Goal: Contribute content: Add original content to the website for others to see

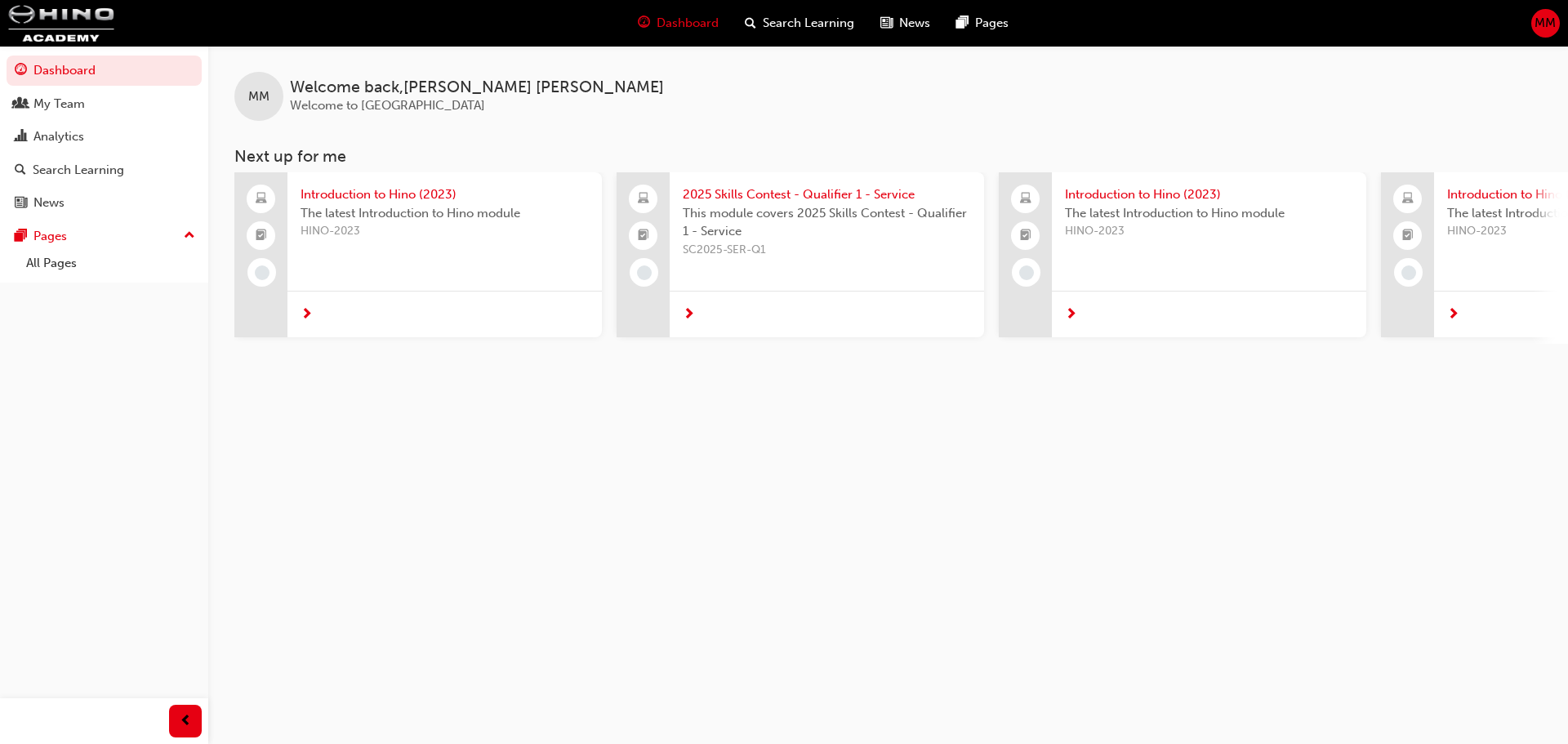
click at [1540, 21] on span "MM" at bounding box center [1545, 23] width 21 height 19
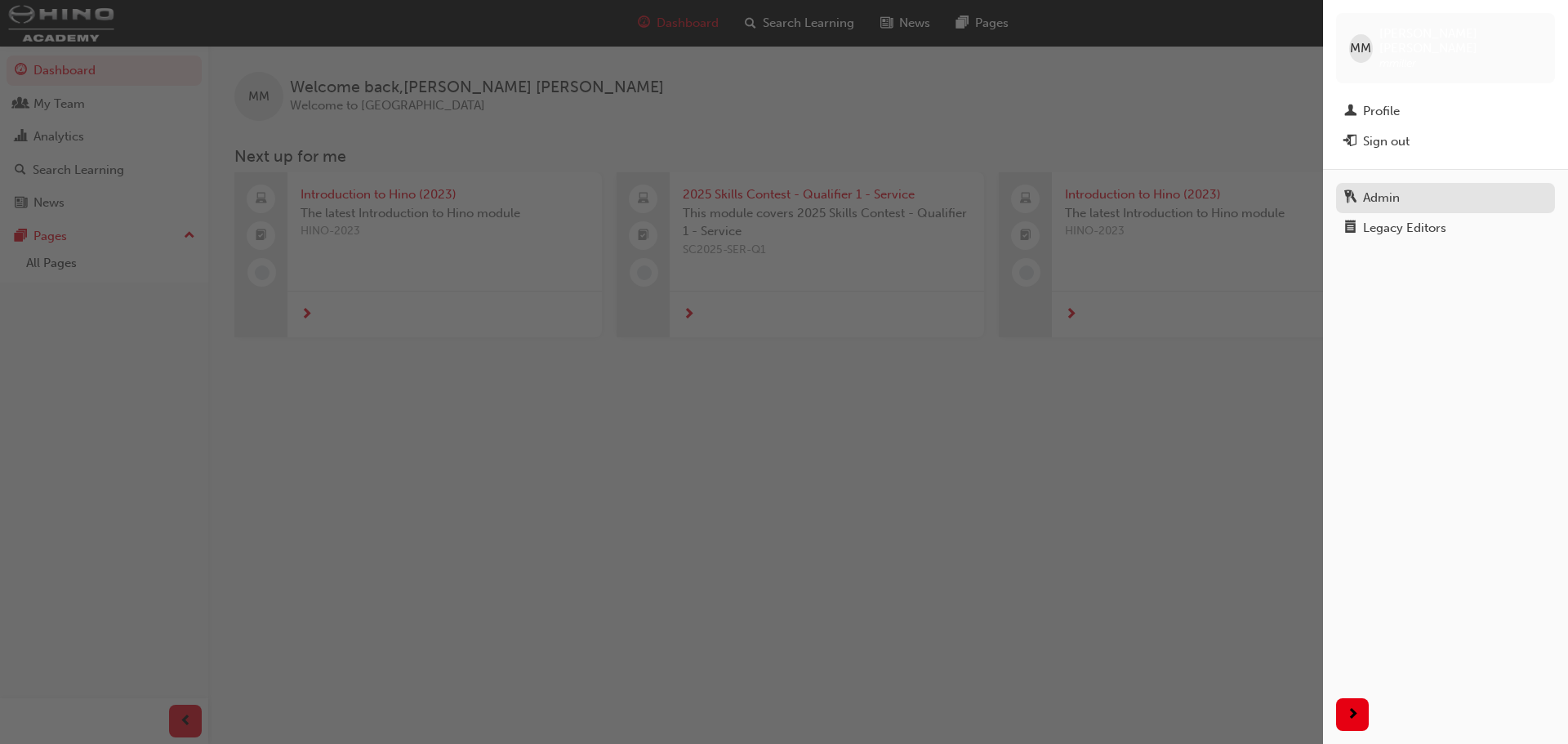
click at [1409, 188] on div "Admin" at bounding box center [1445, 198] width 203 height 21
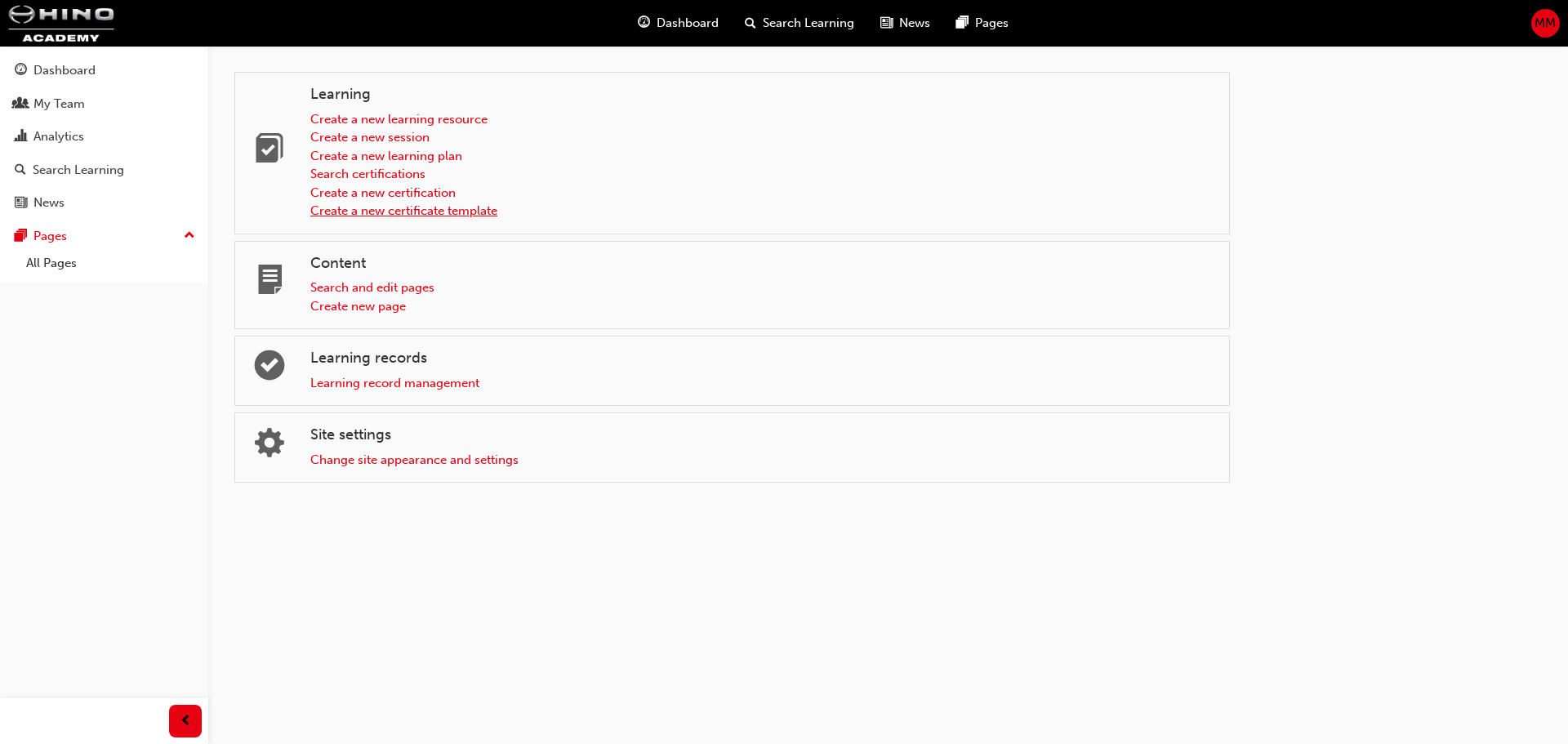
click at [493, 211] on link "Create a new certificate template" at bounding box center [404, 210] width 187 height 15
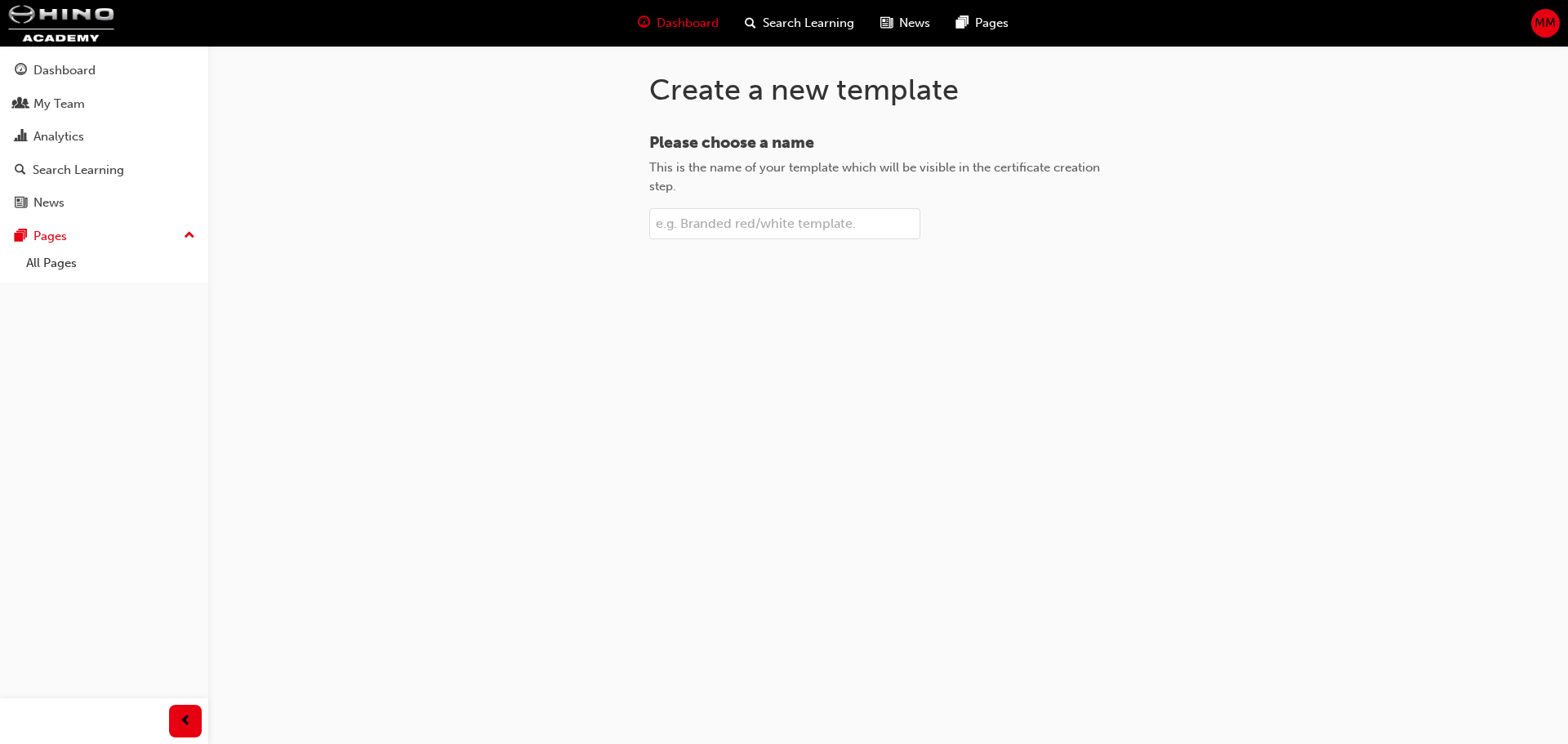
click at [707, 25] on span "Dashboard" at bounding box center [687, 23] width 62 height 19
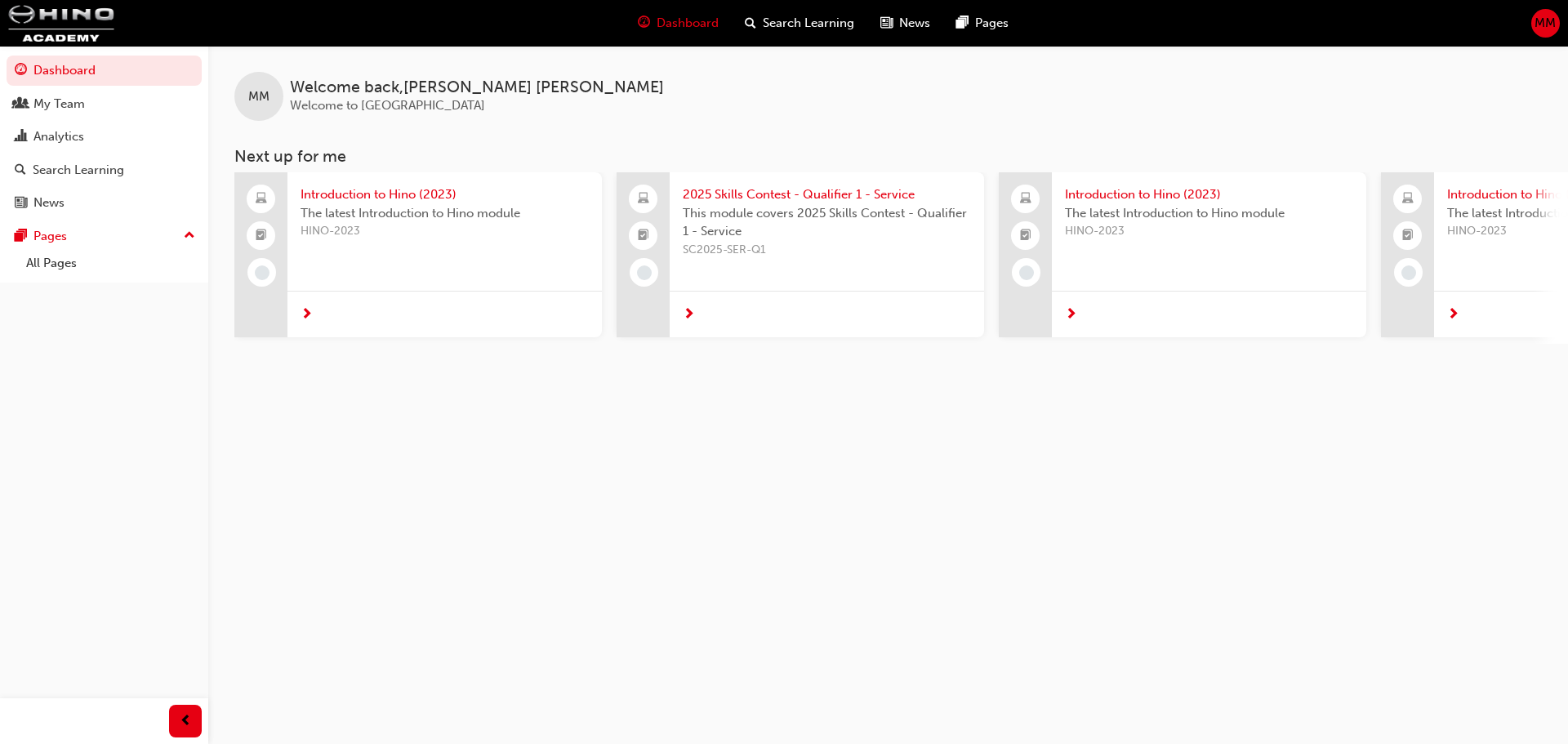
click at [1549, 22] on span "MM" at bounding box center [1545, 23] width 21 height 19
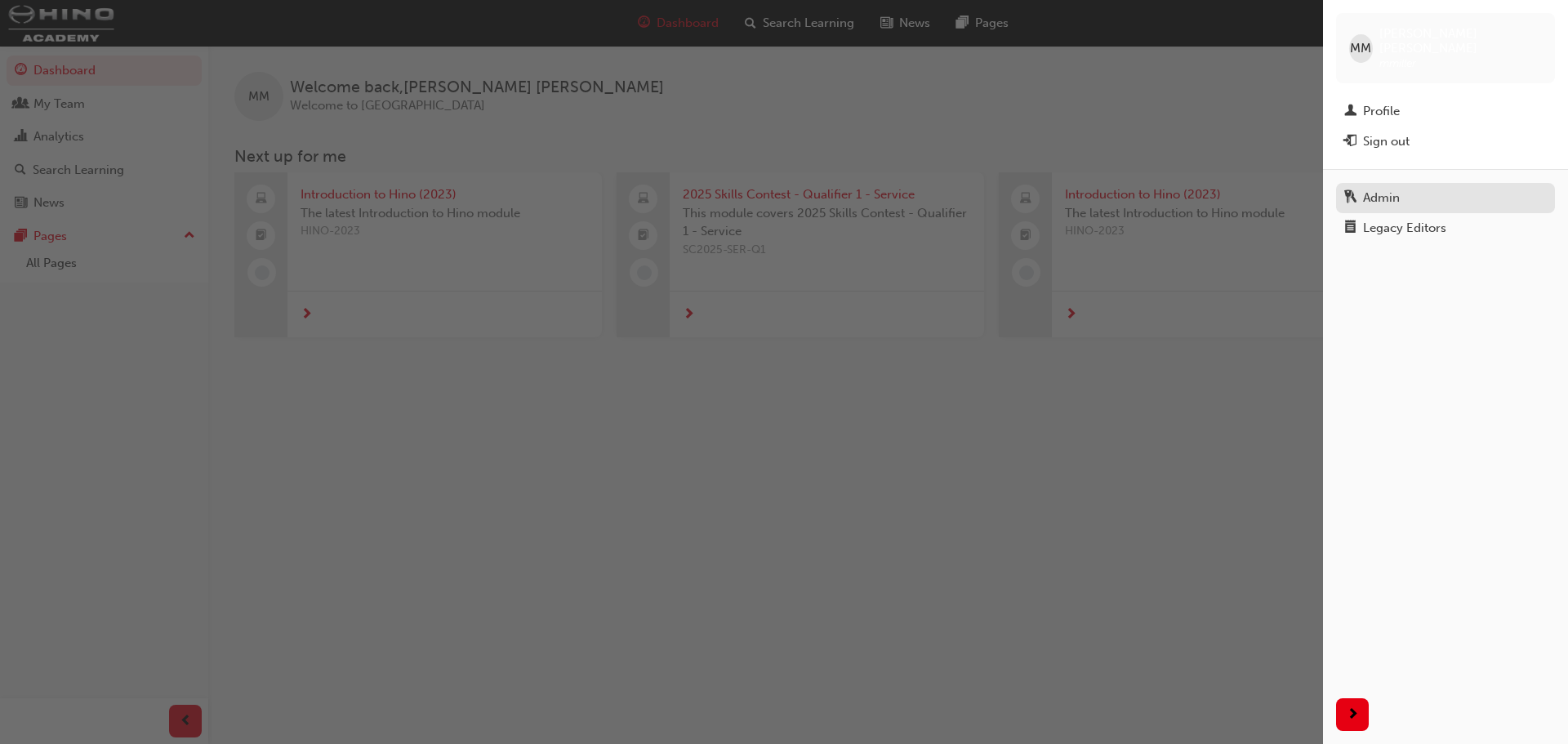
click at [1389, 189] on div "Admin" at bounding box center [1381, 198] width 37 height 19
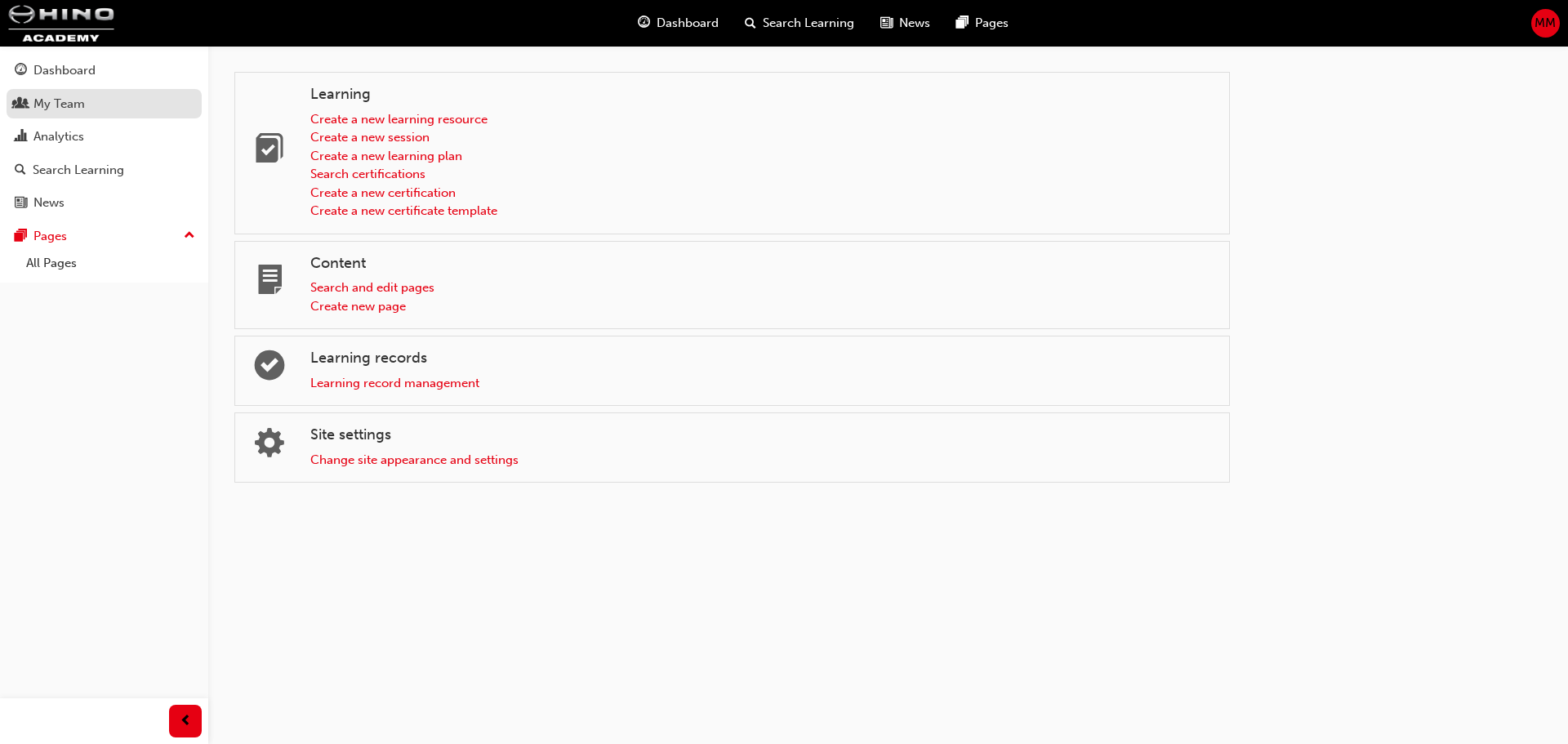
click at [93, 105] on div "My Team" at bounding box center [104, 104] width 179 height 21
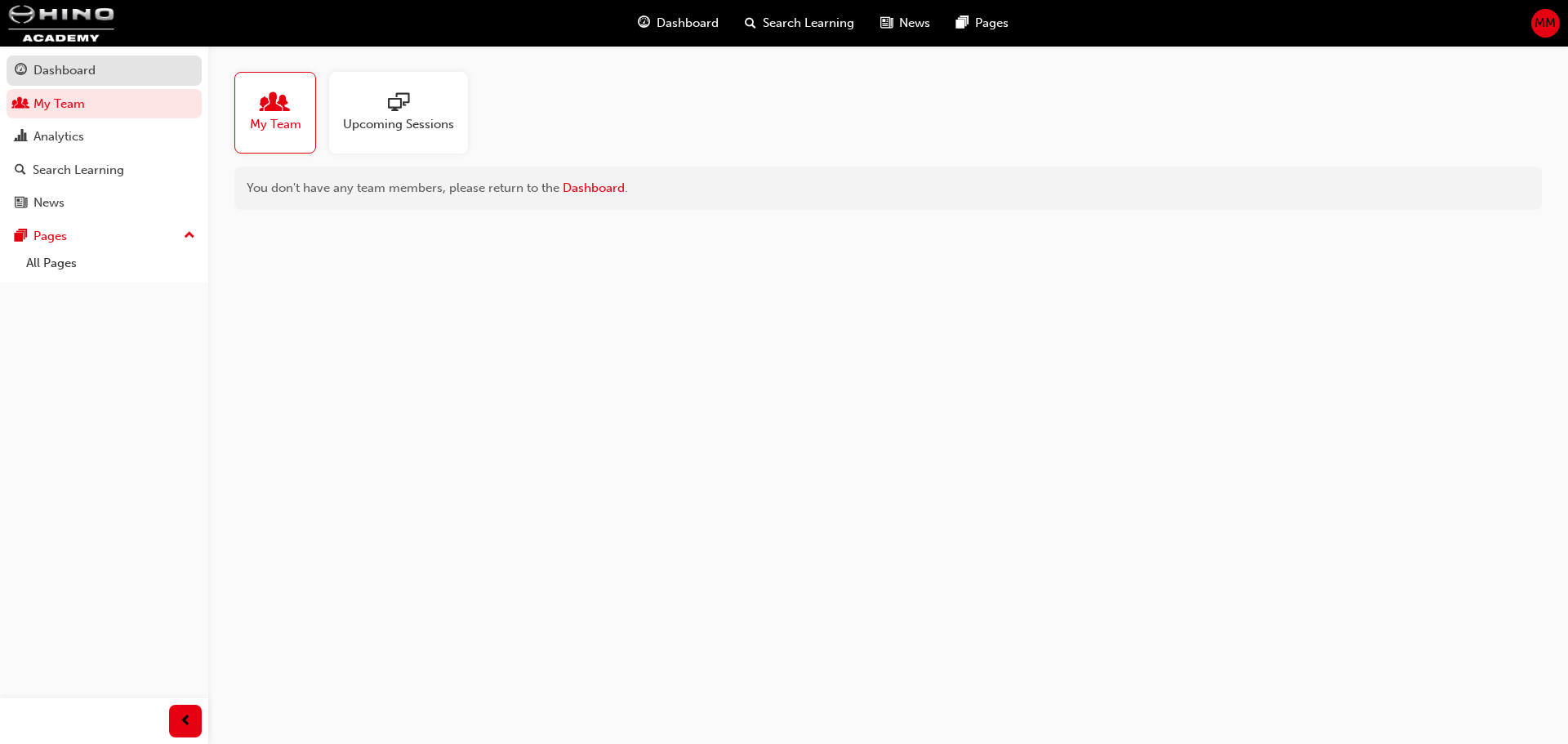
click at [93, 68] on div "Dashboard" at bounding box center [64, 70] width 62 height 19
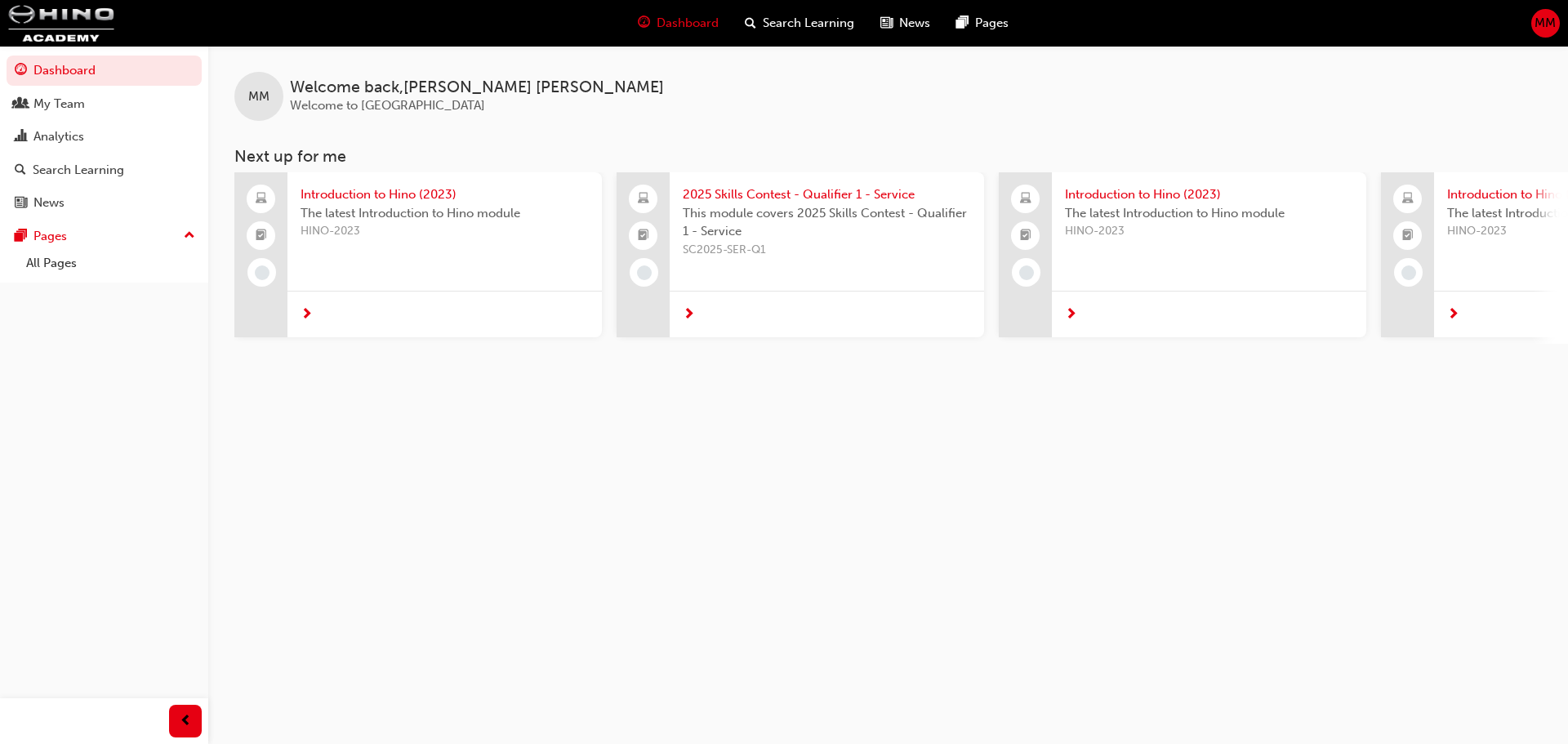
click at [488, 456] on div "MM Welcome back , [PERSON_NAME] Welcome to Hino Academy Next up for me Introduc…" at bounding box center [784, 372] width 1568 height 744
click at [76, 160] on div "Search Learning" at bounding box center [78, 170] width 92 height 19
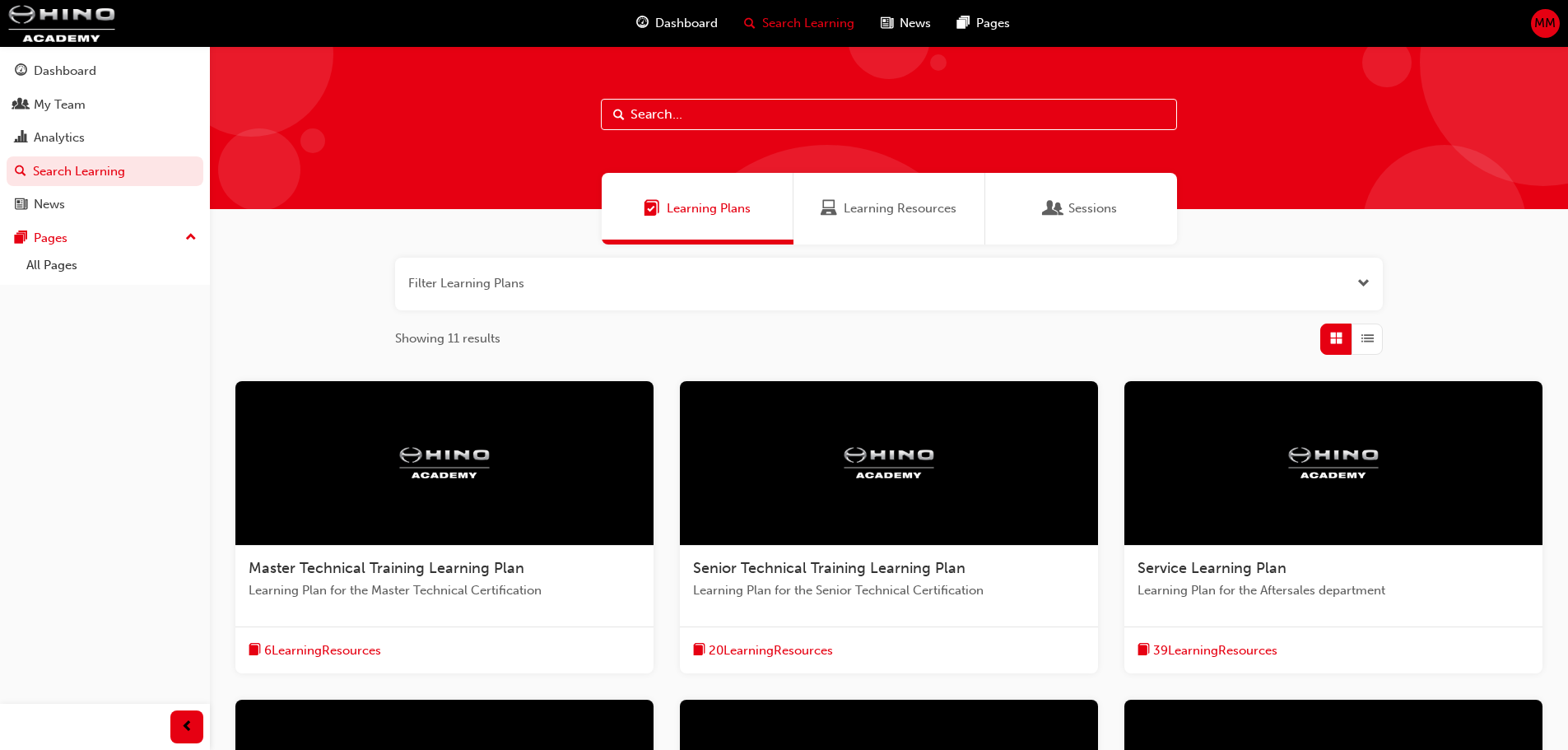
click at [917, 202] on span "Learning Resources" at bounding box center [899, 208] width 112 height 19
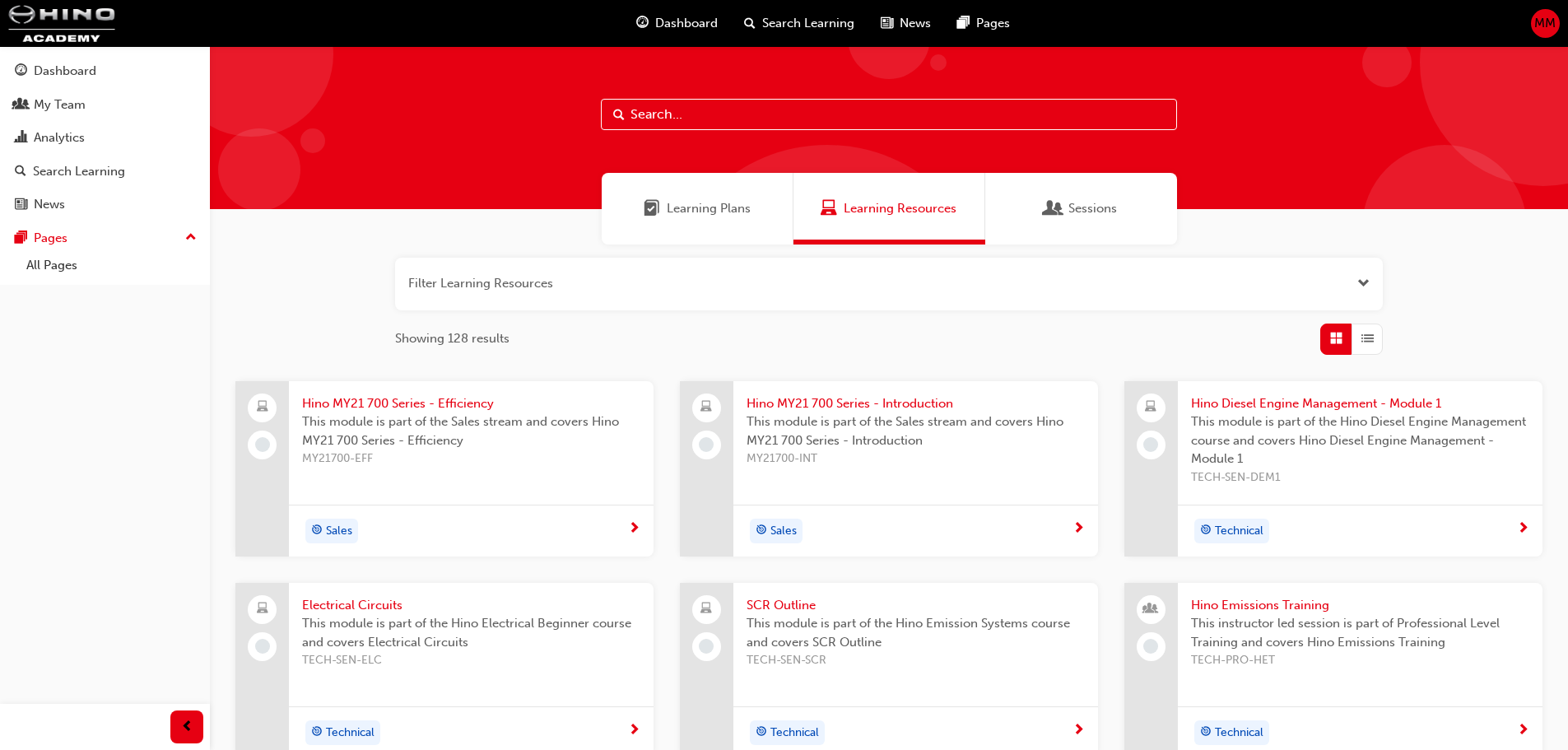
click at [727, 116] on input "text" at bounding box center [889, 114] width 576 height 31
type input "connect"
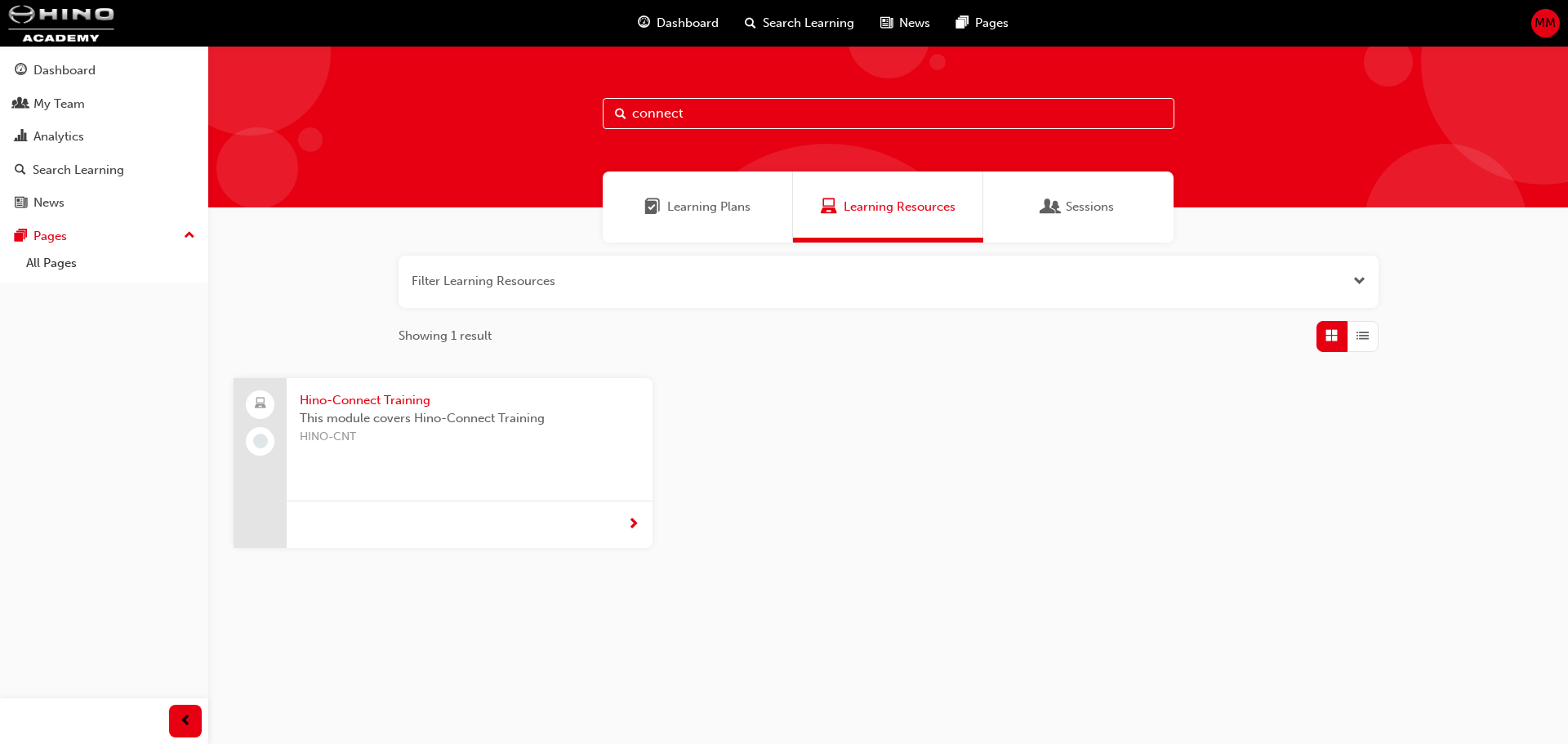
click at [374, 445] on span "HINO-CNT" at bounding box center [469, 438] width 340 height 19
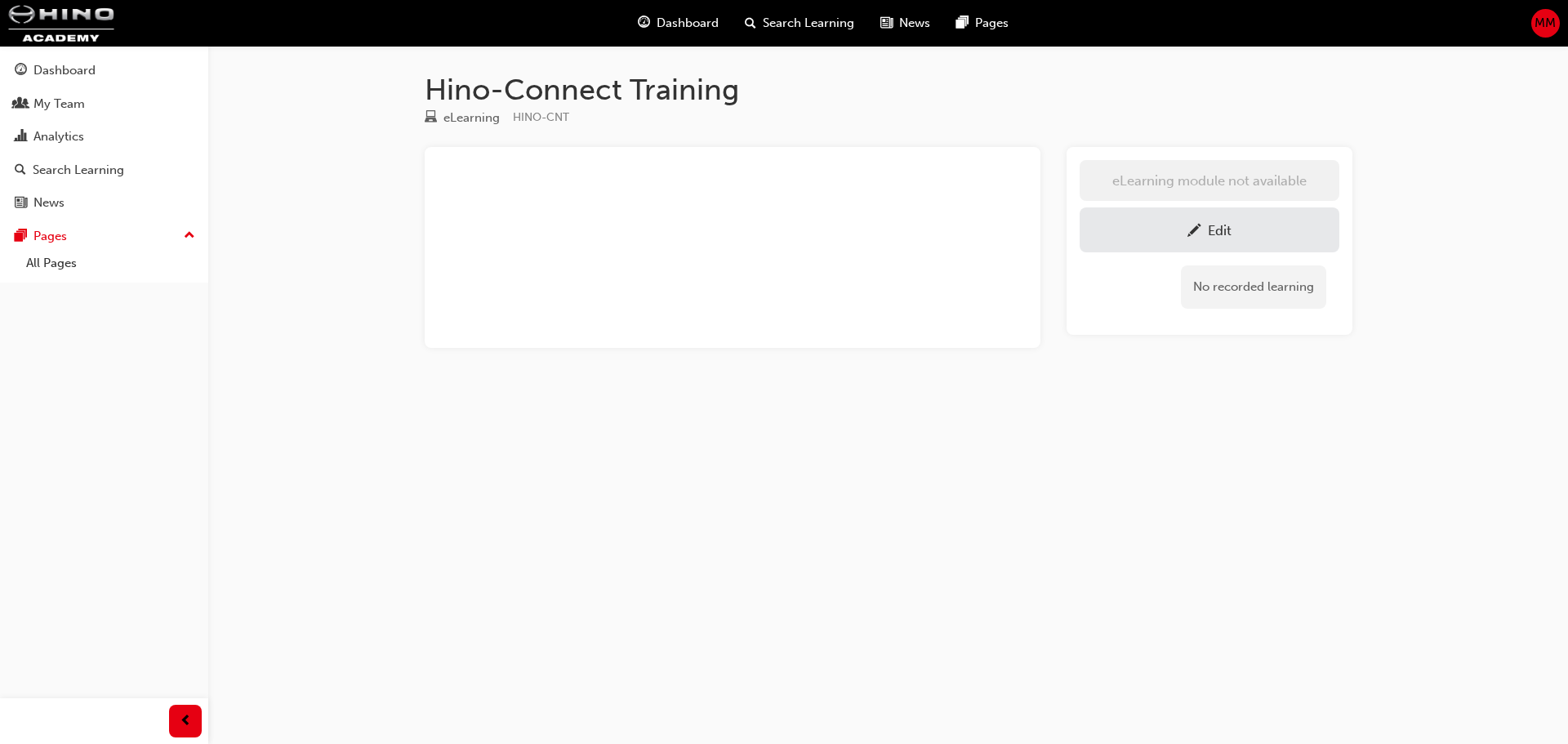
click at [1220, 223] on div "Edit" at bounding box center [1220, 230] width 24 height 16
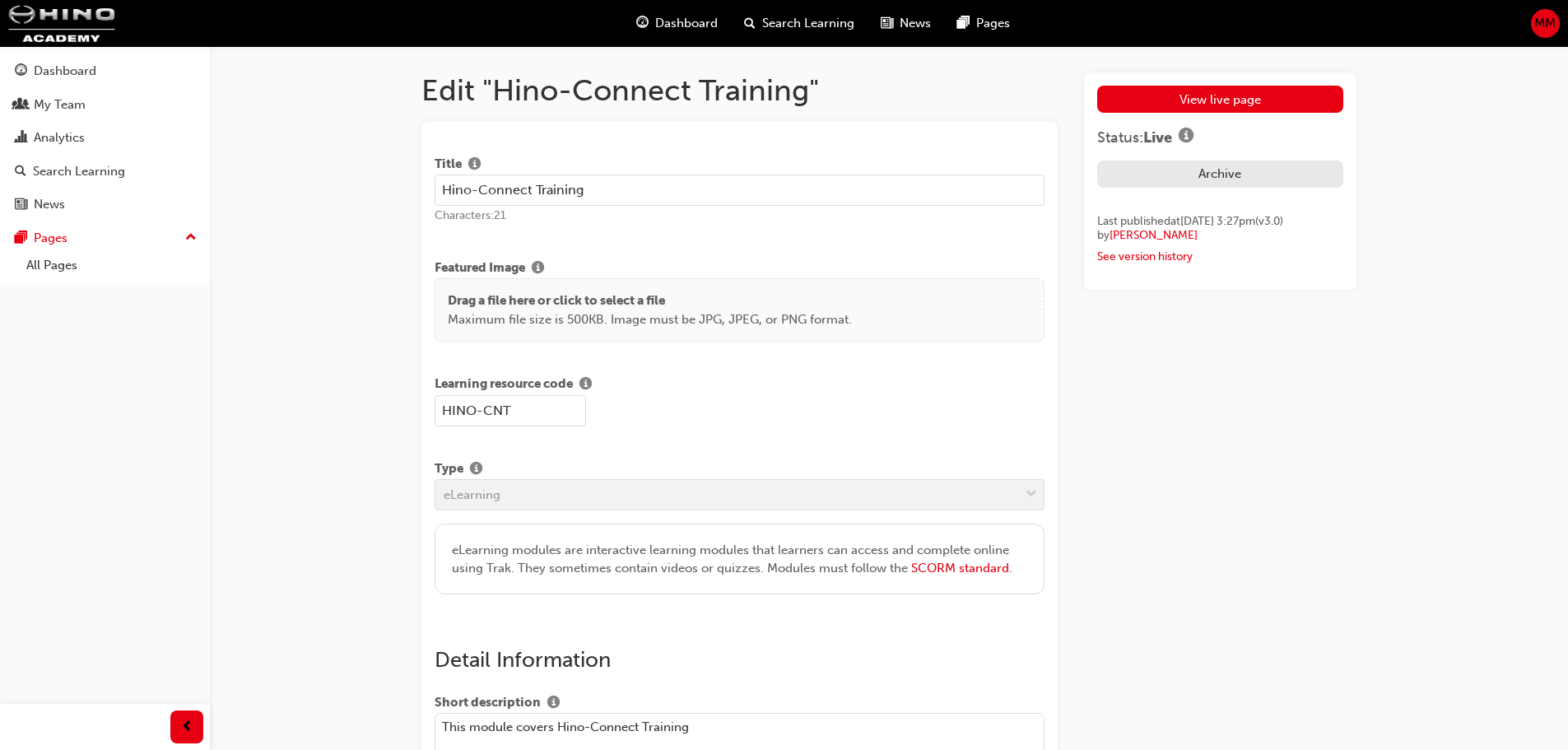
click at [672, 489] on div "Type eLearning eLearning modules are interactive learning modules that learners…" at bounding box center [739, 527] width 610 height 136
click at [474, 472] on span "info-icon" at bounding box center [476, 470] width 12 height 15
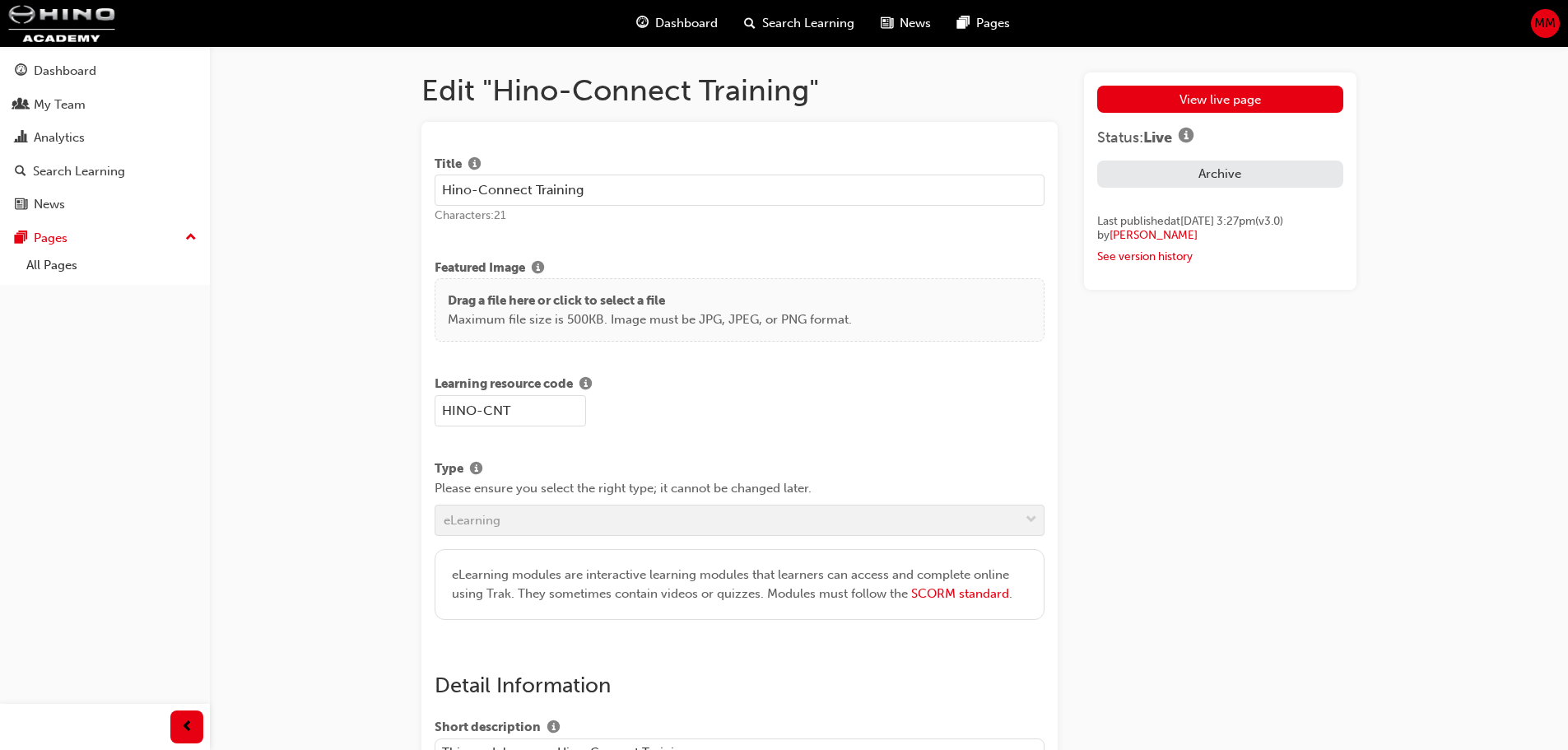
click at [638, 511] on div "Type Please ensure you select the right type; it cannot be changed later. eLear…" at bounding box center [739, 540] width 610 height 161
click at [1029, 521] on div "Type Please ensure you select the right type; it cannot be changed later. eLear…" at bounding box center [739, 540] width 610 height 161
click at [541, 408] on input "HINO-CNT" at bounding box center [509, 411] width 151 height 31
drag, startPoint x: 541, startPoint y: 408, endPoint x: 317, endPoint y: 414, distance: 224.1
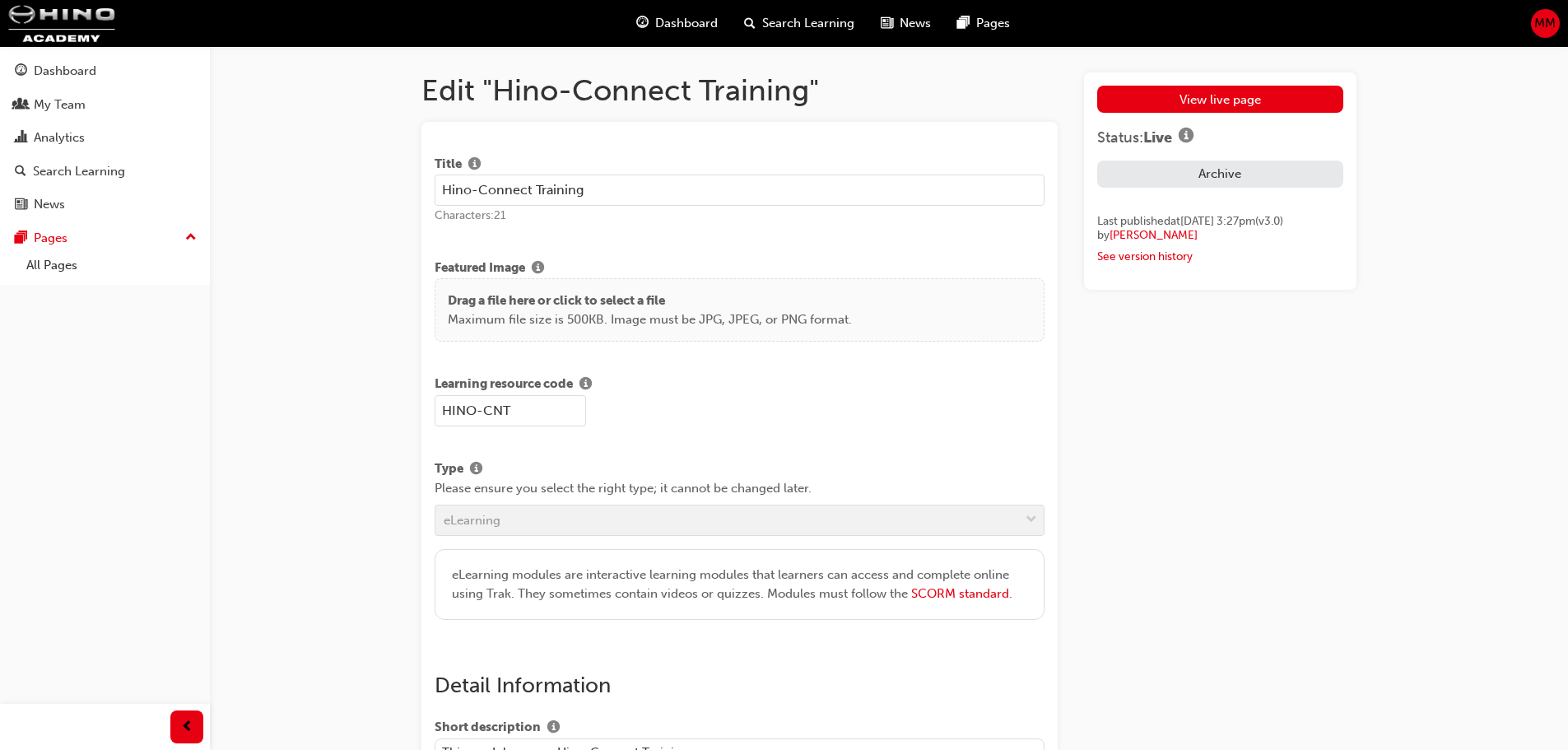
click at [531, 407] on input "HINO-CNT" at bounding box center [509, 411] width 151 height 31
drag, startPoint x: 534, startPoint y: 417, endPoint x: 202, endPoint y: 408, distance: 332.1
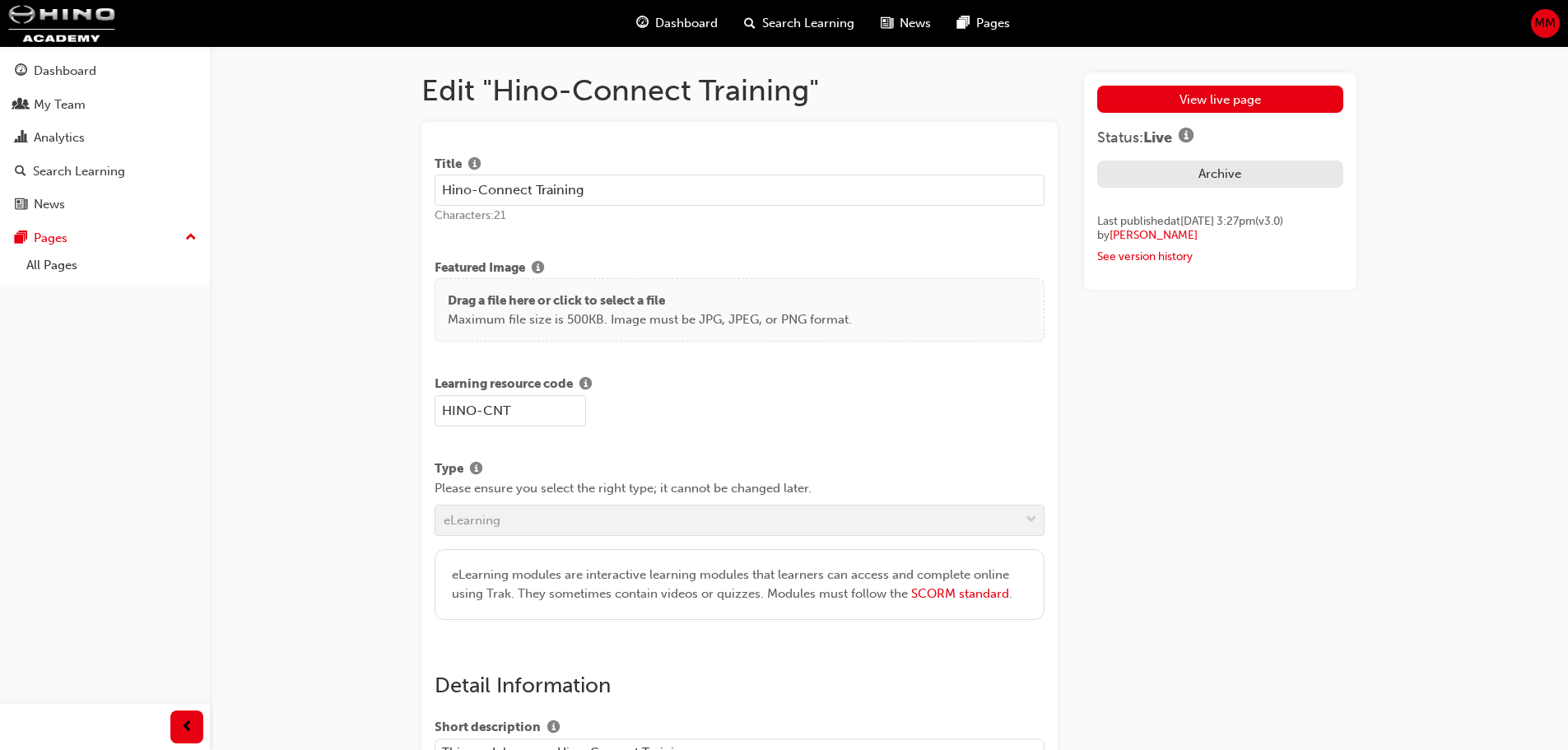
click at [530, 412] on input "HINO-CNT" at bounding box center [509, 411] width 151 height 31
click at [537, 415] on input "HINO-CNT" at bounding box center [509, 411] width 151 height 31
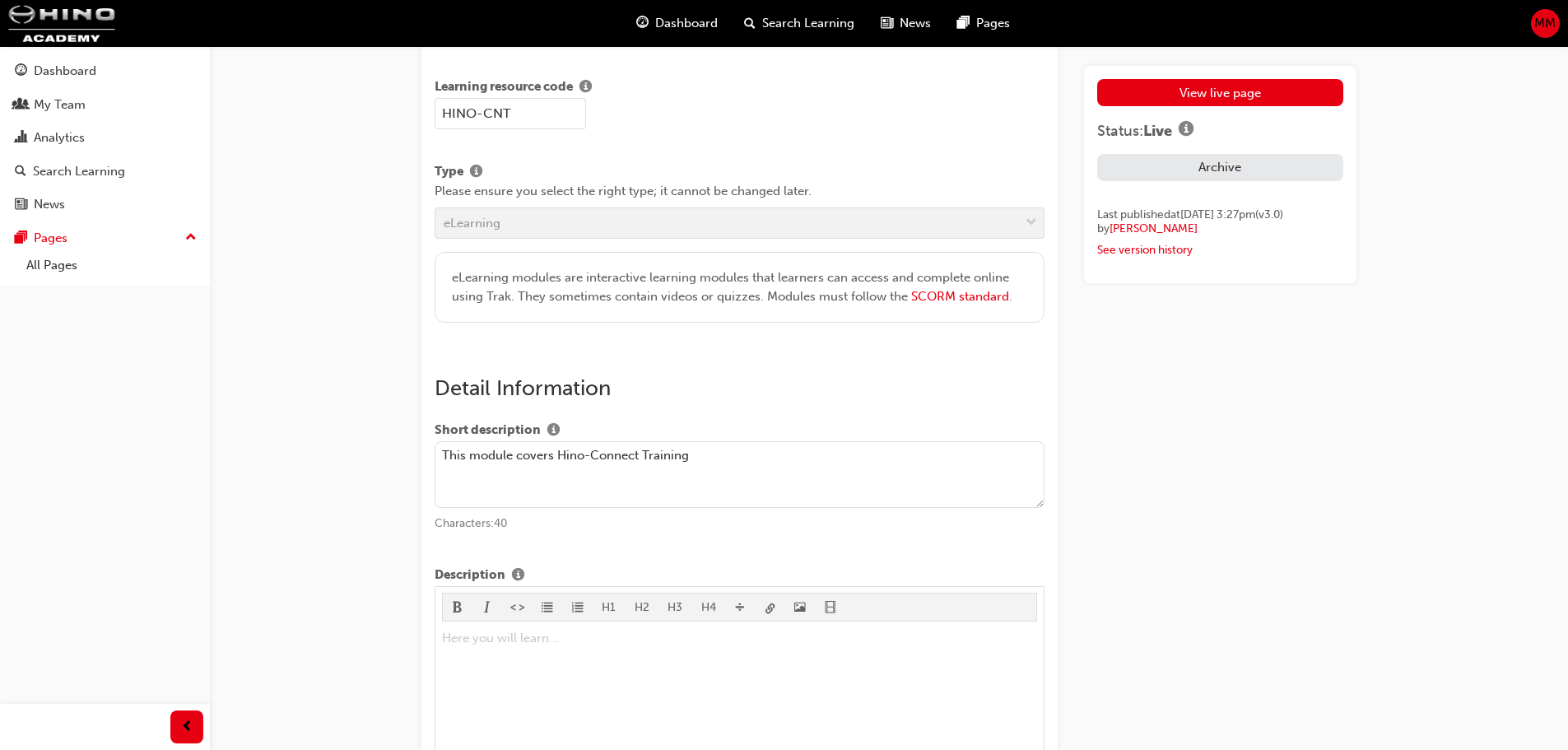
scroll to position [330, 0]
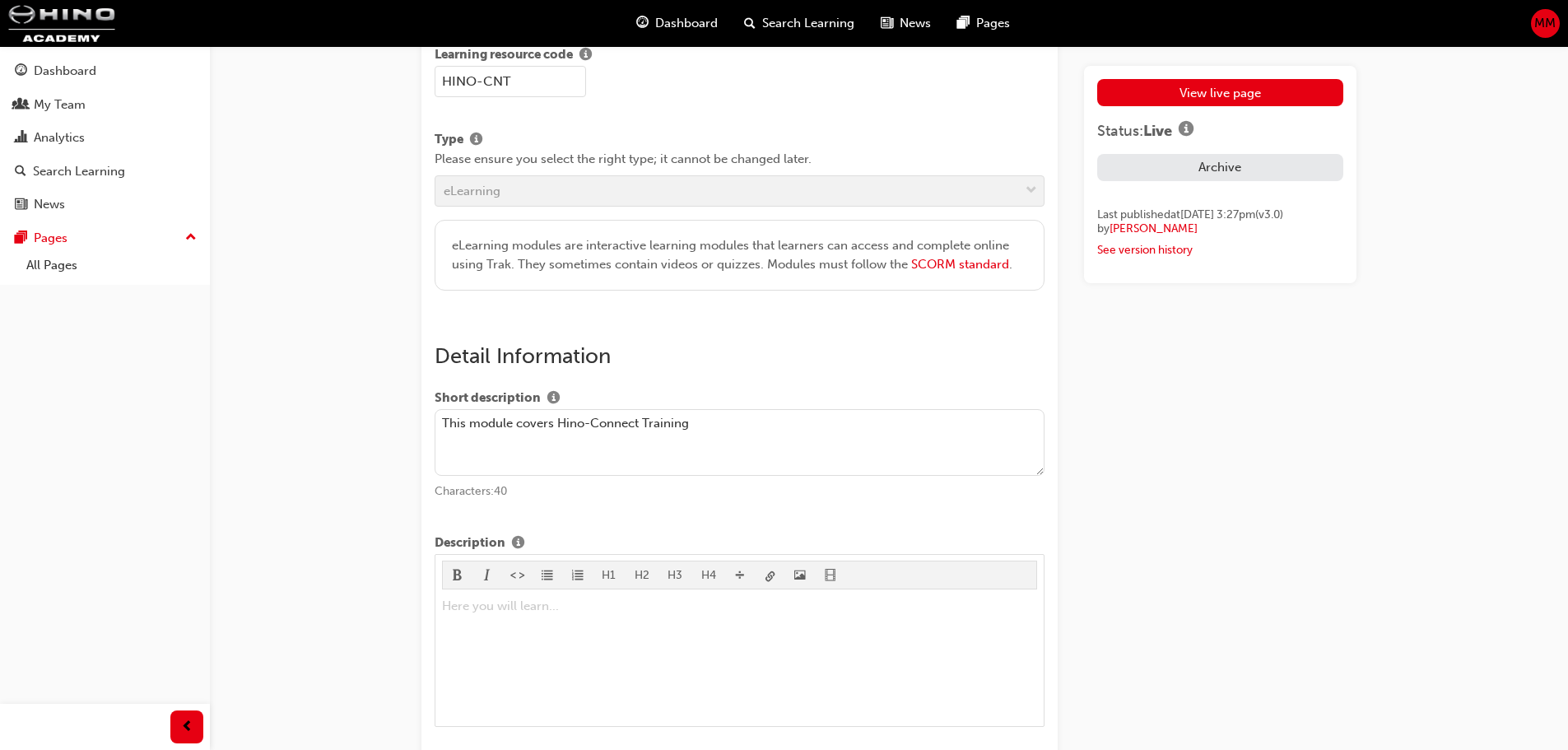
drag, startPoint x: 744, startPoint y: 428, endPoint x: 69, endPoint y: 417, distance: 675.1
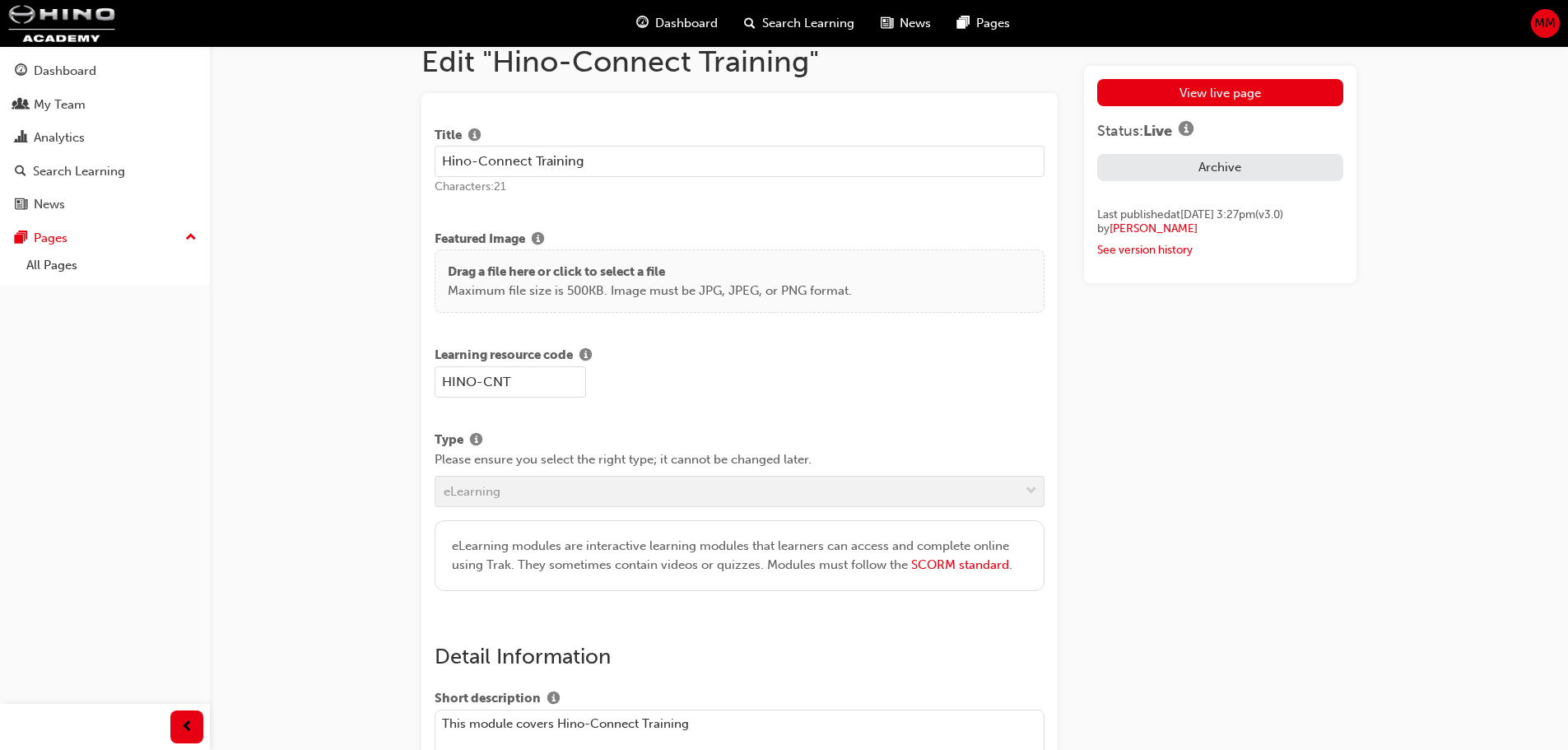
scroll to position [0, 0]
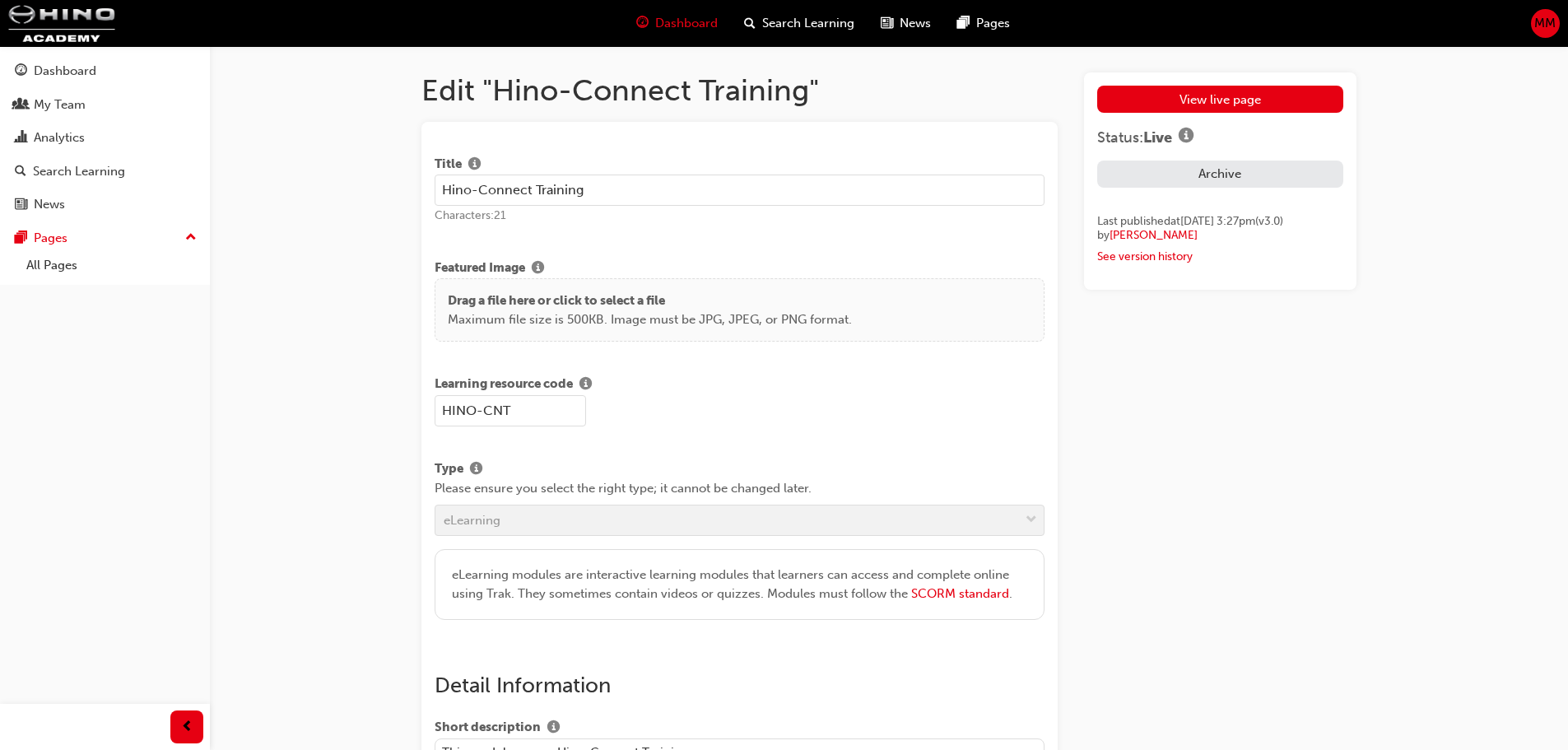
click at [650, 33] on div "Dashboard" at bounding box center [676, 23] width 108 height 34
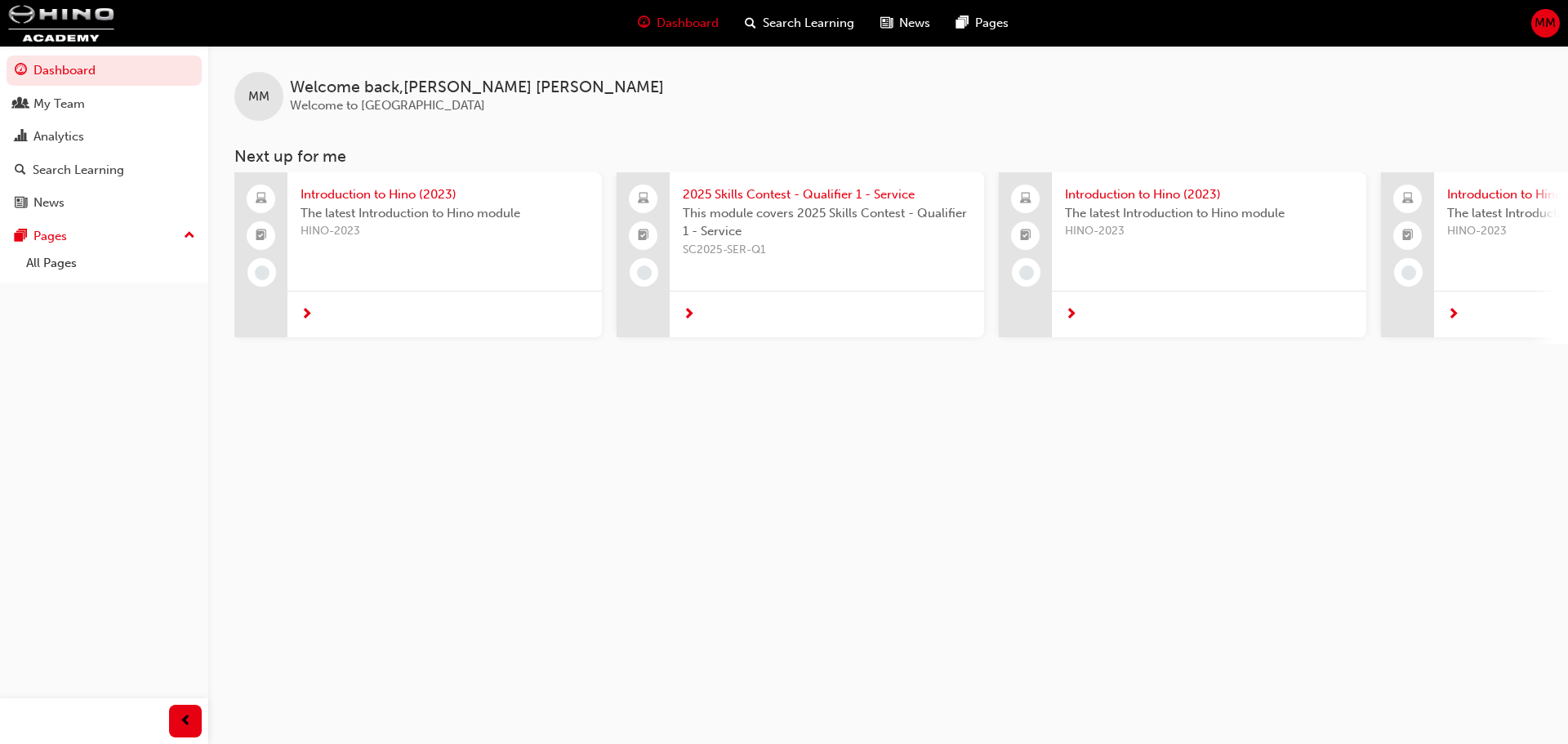
click at [1537, 31] on span "MM" at bounding box center [1545, 23] width 21 height 19
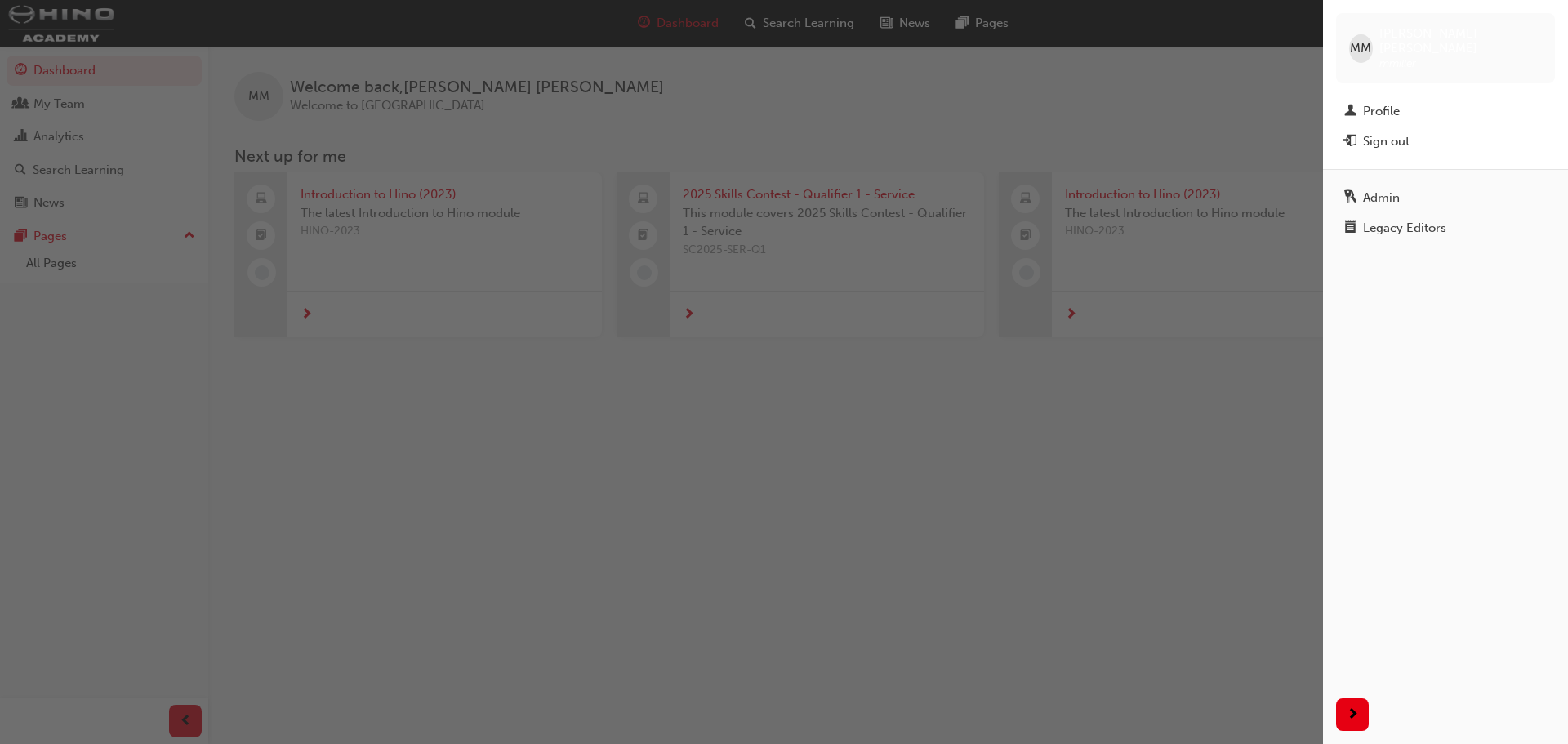
click at [1107, 481] on div "button" at bounding box center [662, 372] width 1323 height 744
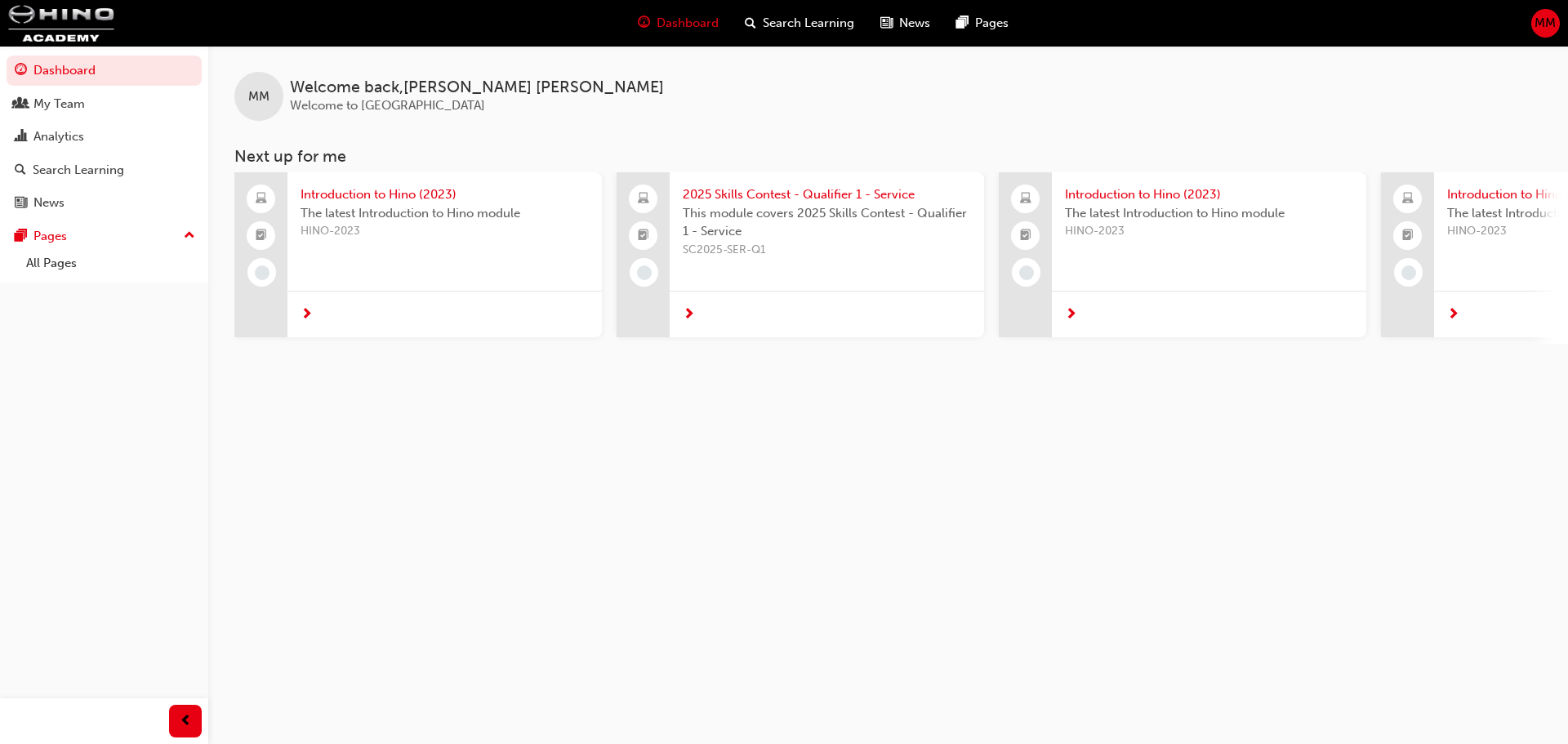
click at [1541, 29] on span "MM" at bounding box center [1545, 23] width 21 height 19
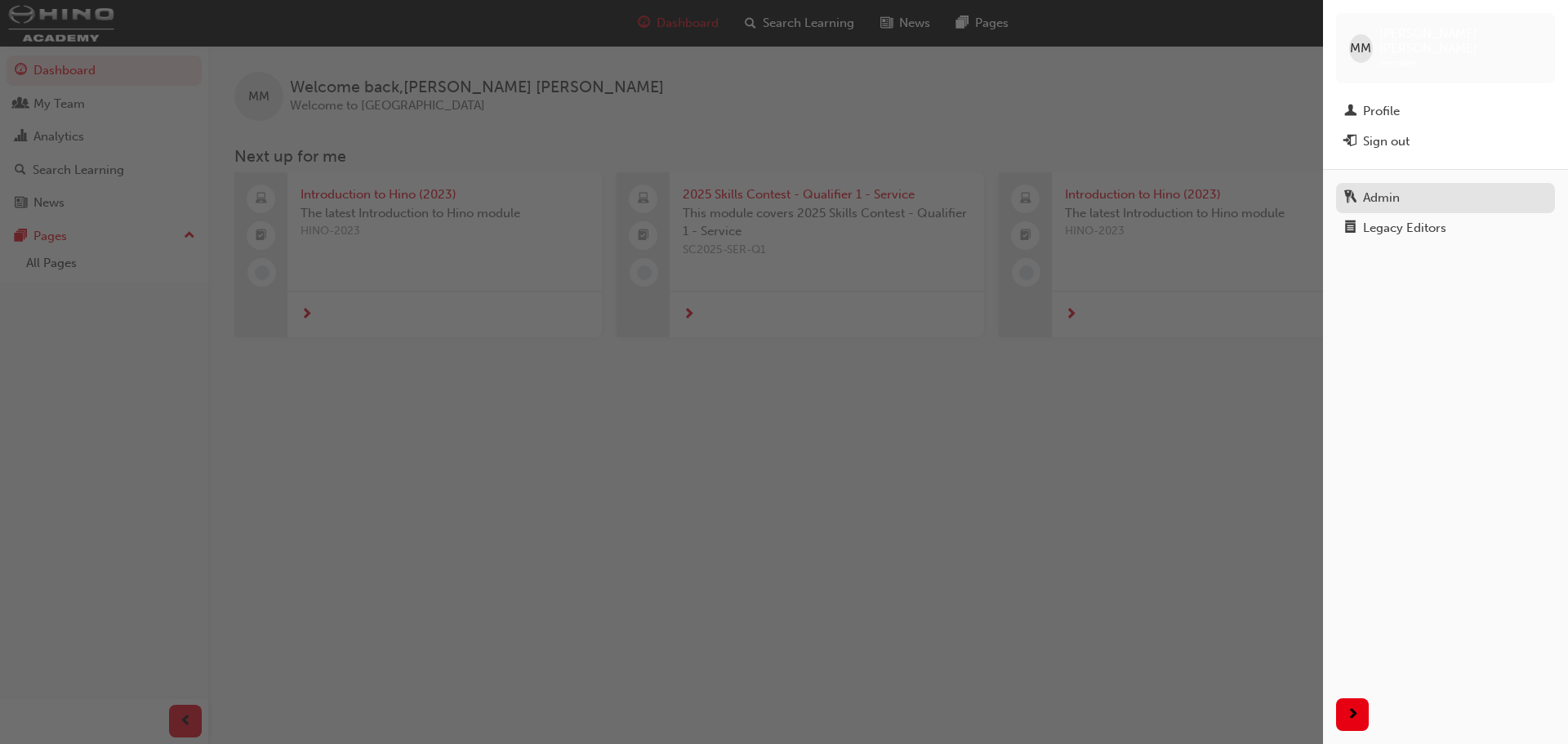
click at [1348, 191] on span "keys-icon" at bounding box center [1350, 198] width 12 height 15
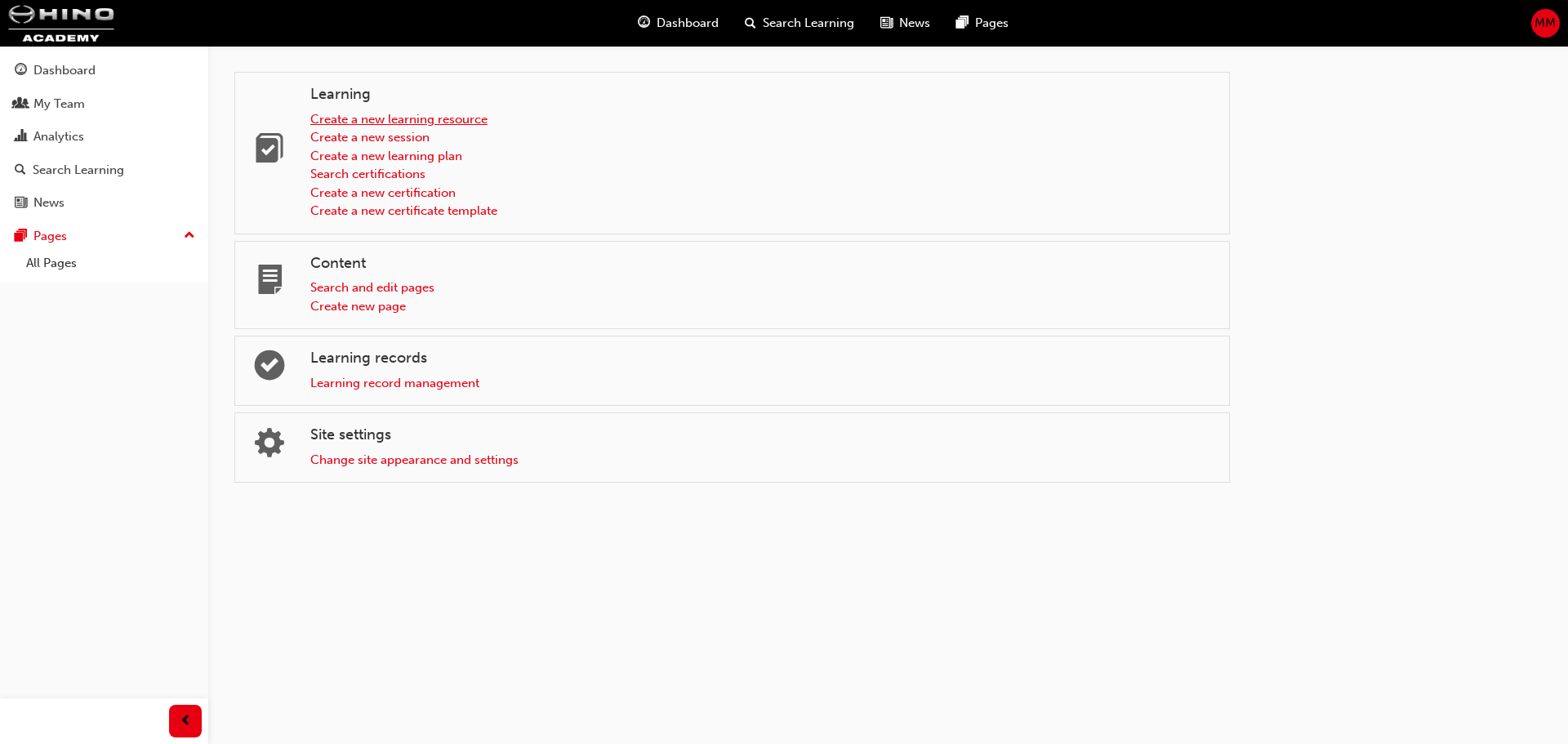
click at [374, 118] on link "Create a new learning resource" at bounding box center [399, 118] width 177 height 15
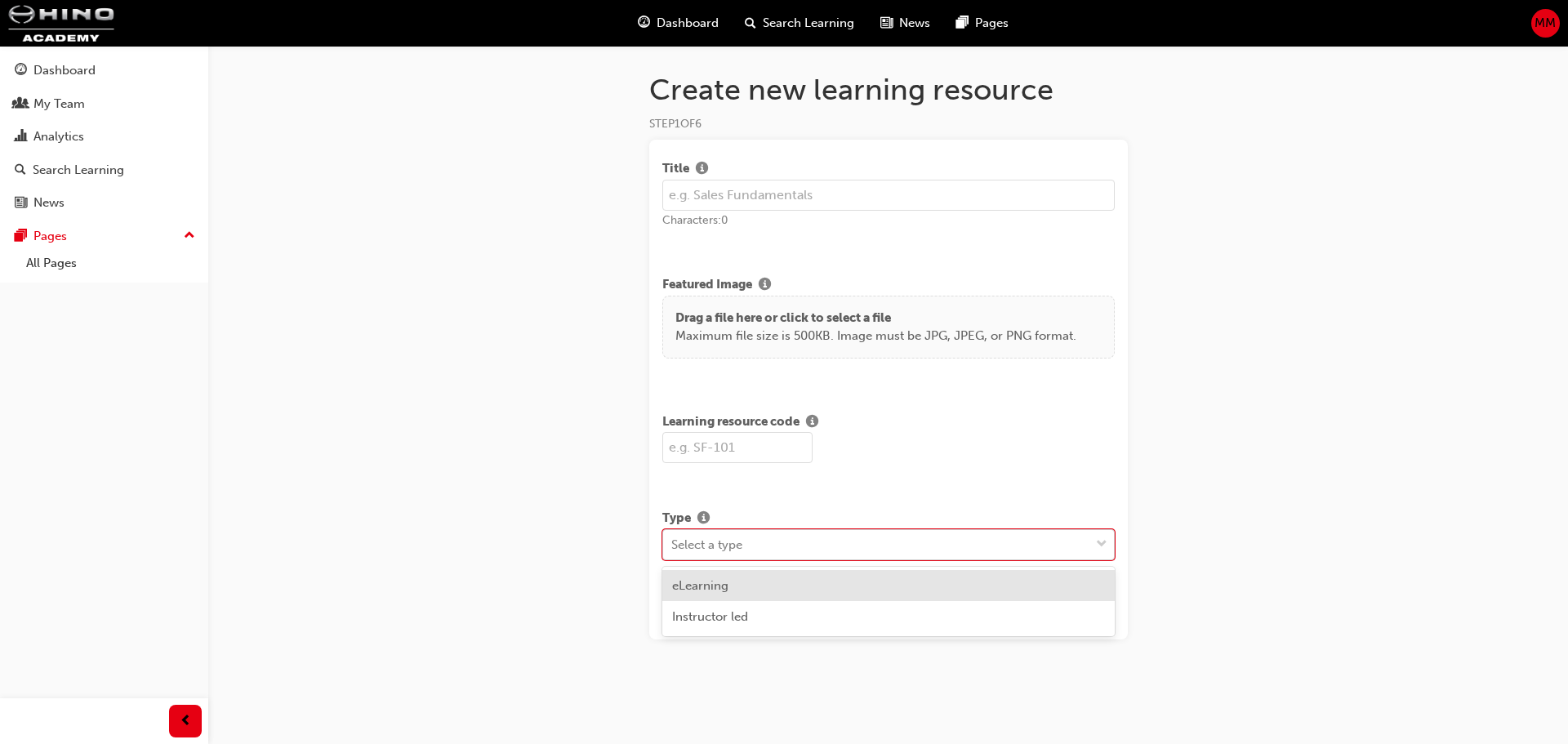
click at [717, 531] on div "Select a type" at bounding box center [876, 544] width 427 height 28
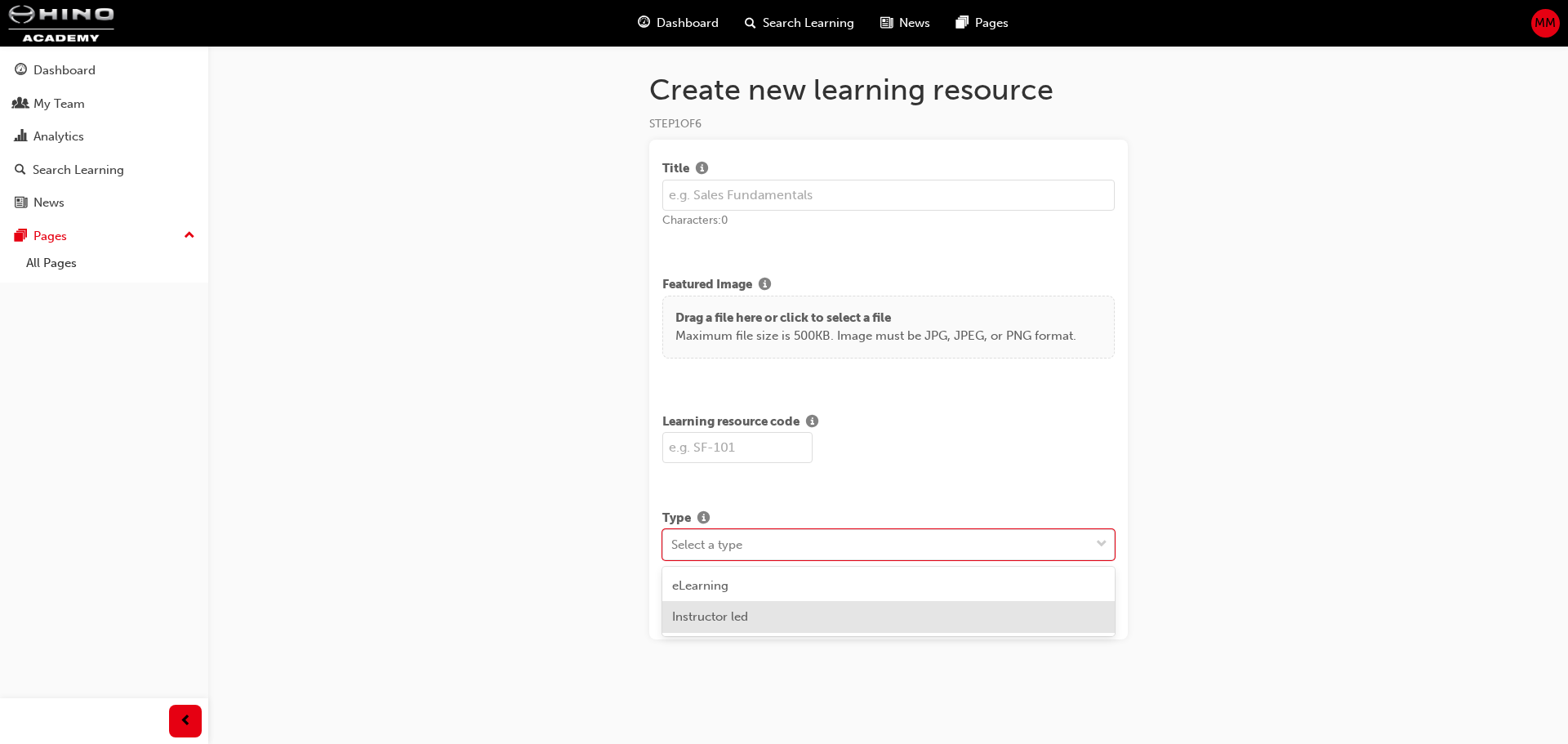
click at [783, 616] on div "Instructor led" at bounding box center [888, 616] width 452 height 32
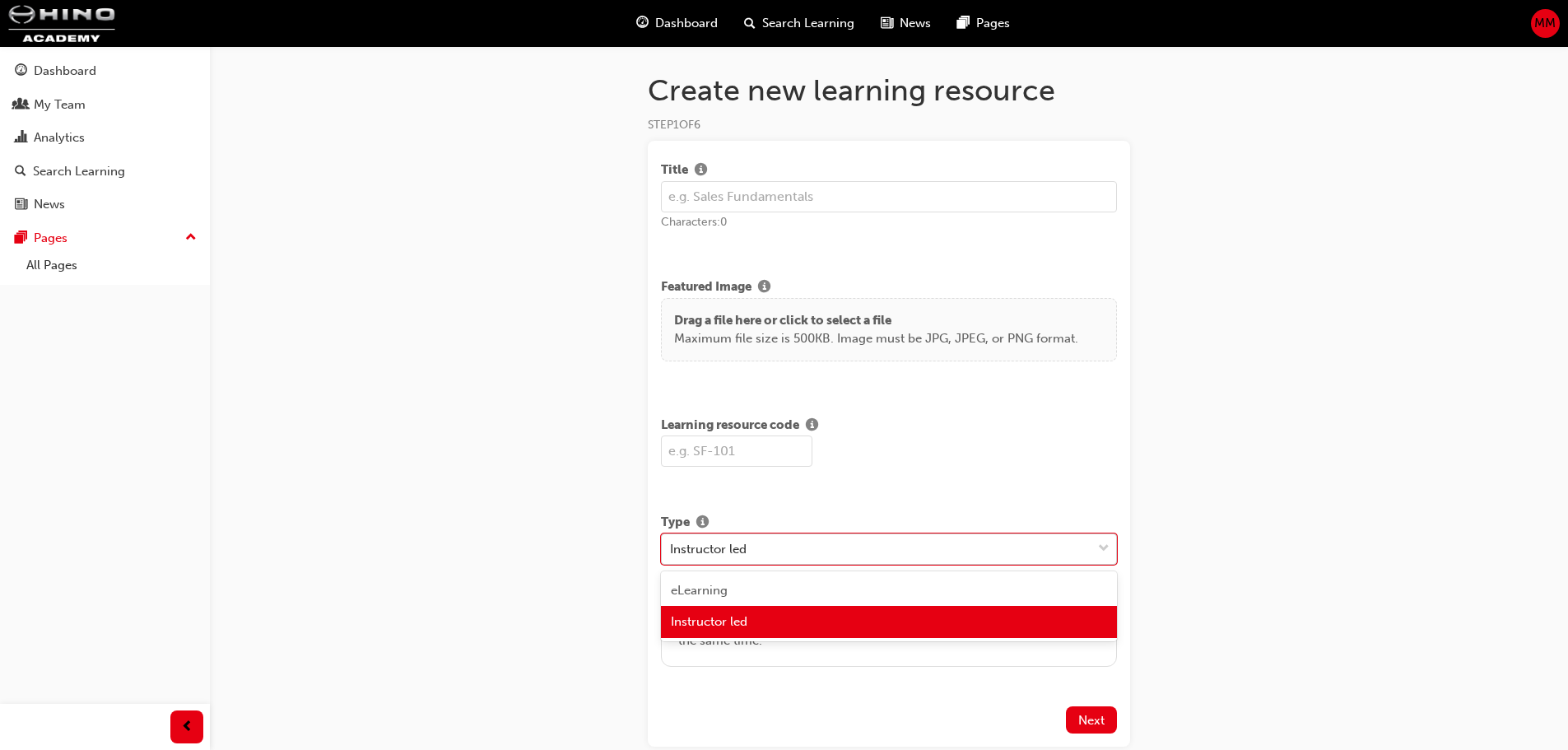
click at [796, 548] on div "Instructor led" at bounding box center [876, 548] width 430 height 29
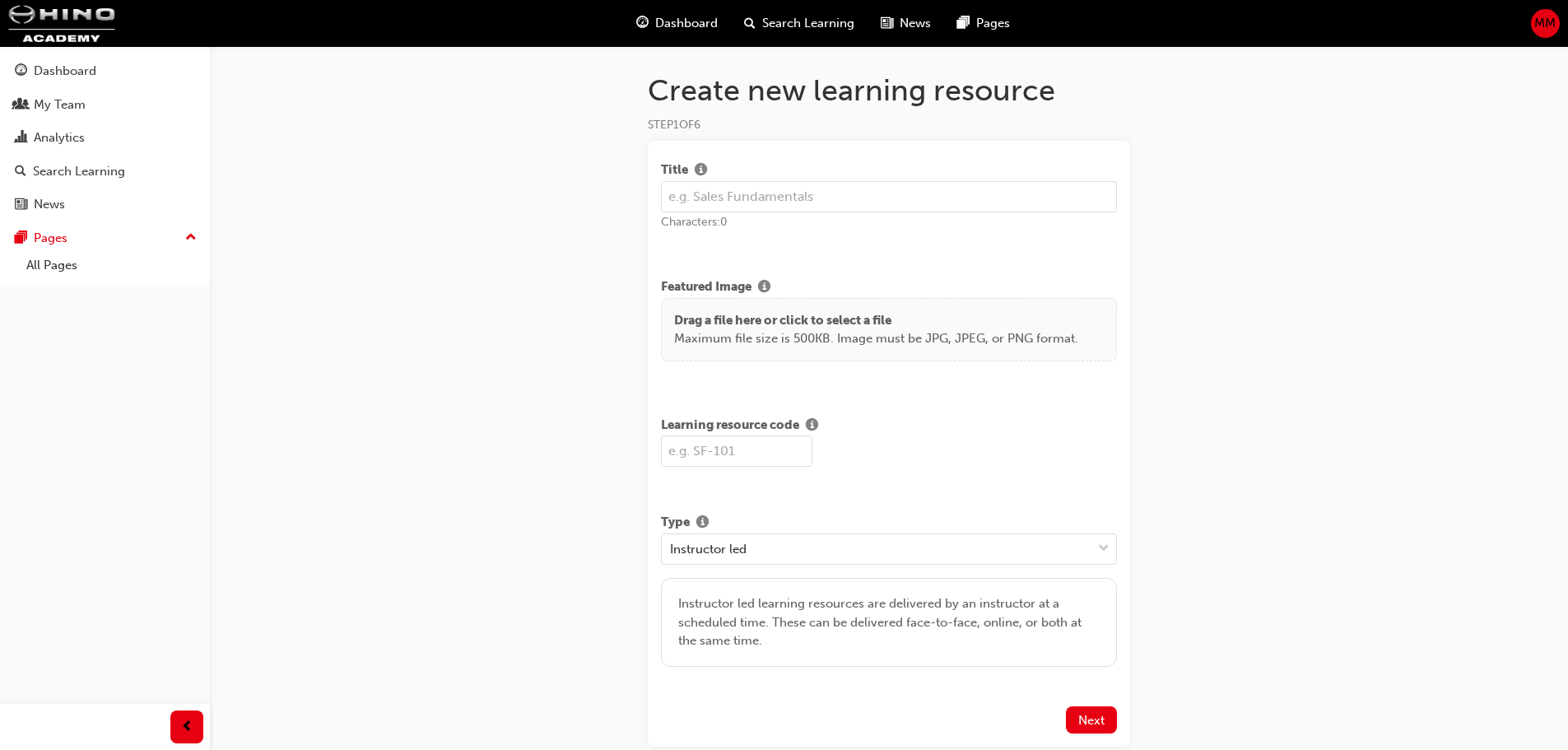
click at [332, 591] on div "Create new learning resource STEP 1 OF 6 Title Characters: 0 Featured Image Dra…" at bounding box center [784, 420] width 1568 height 841
click at [789, 93] on h1 "Create new learning resource" at bounding box center [889, 91] width 483 height 36
click at [389, 357] on div "Create new learning resource STEP 1 OF 6 Title Characters: 0 Featured Image Dra…" at bounding box center [784, 420] width 1568 height 841
